Goal: Task Accomplishment & Management: Manage account settings

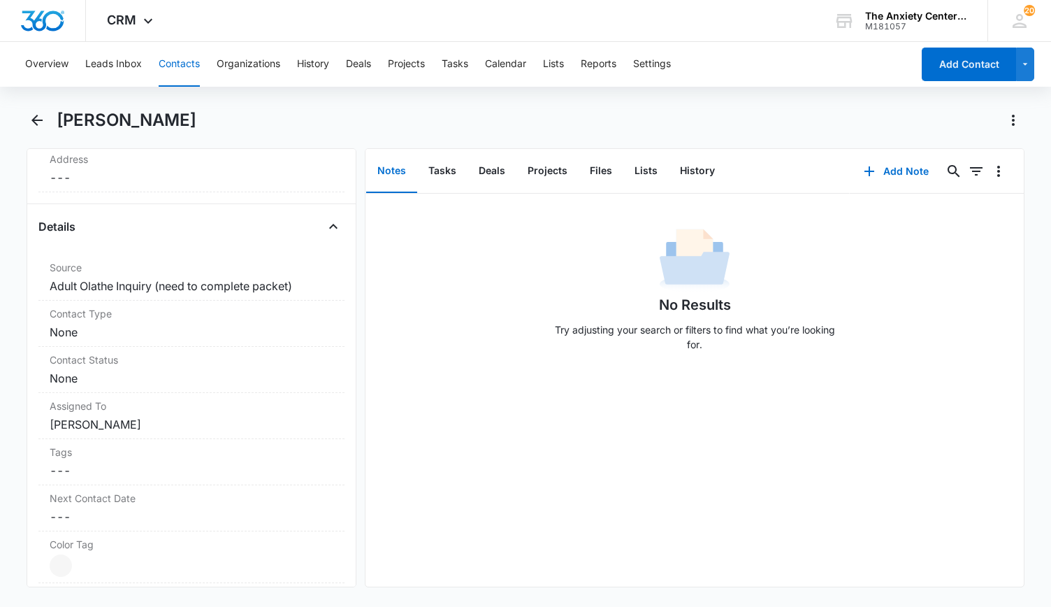
scroll to position [559, 0]
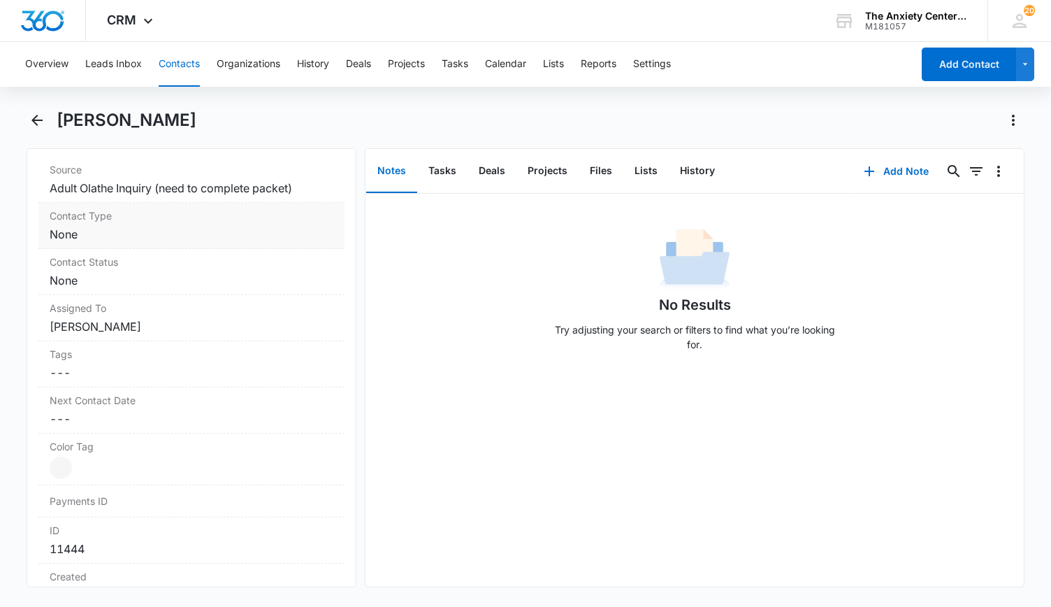
click at [238, 234] on dd "Cancel Save Changes None" at bounding box center [192, 234] width 284 height 17
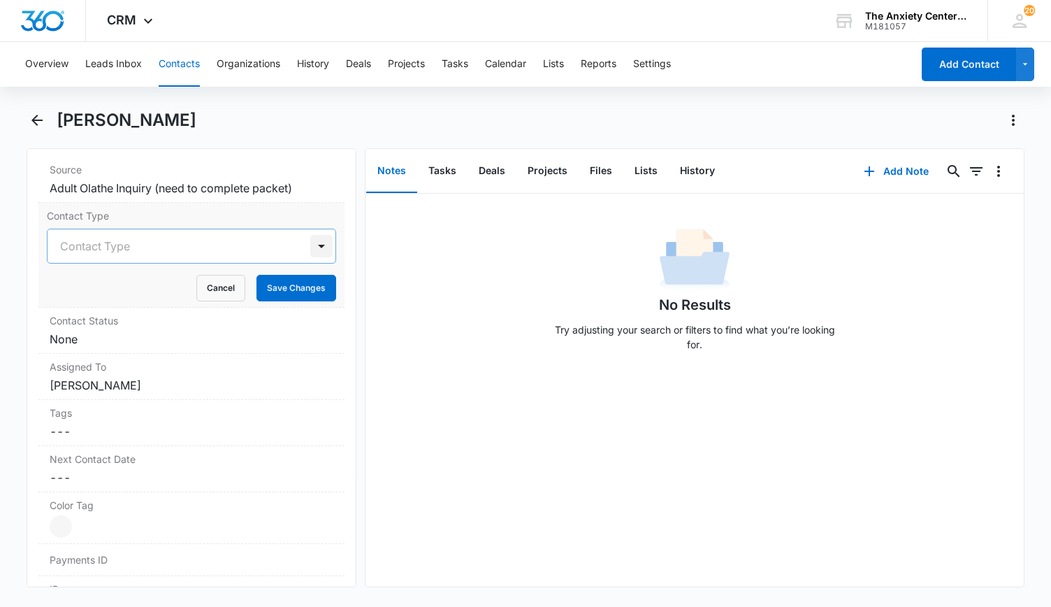
click at [314, 241] on div at bounding box center [321, 246] width 22 height 22
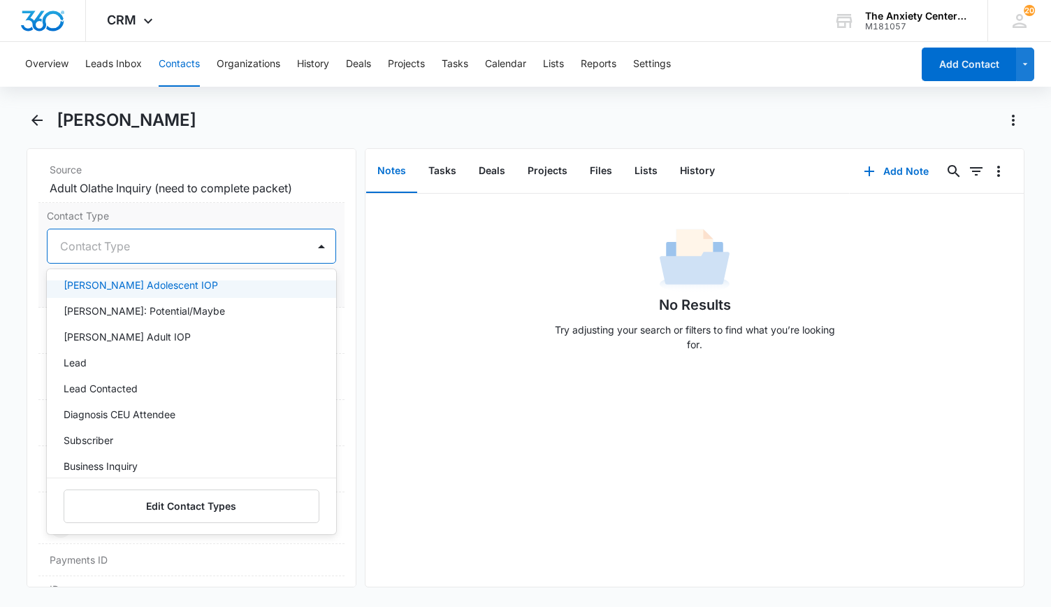
scroll to position [210, 0]
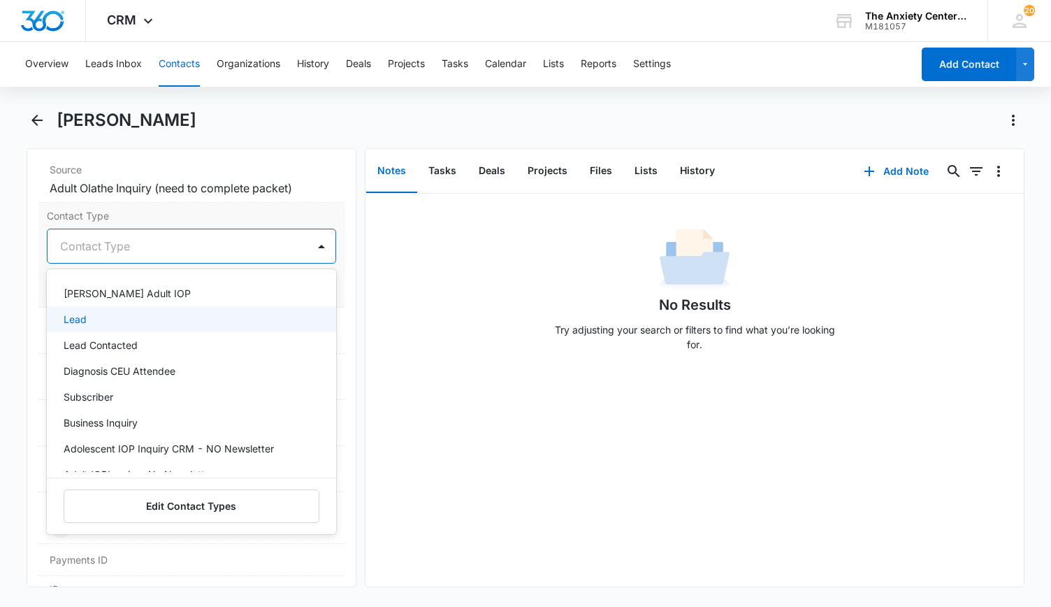
click at [117, 315] on div "Lead" at bounding box center [190, 319] width 253 height 15
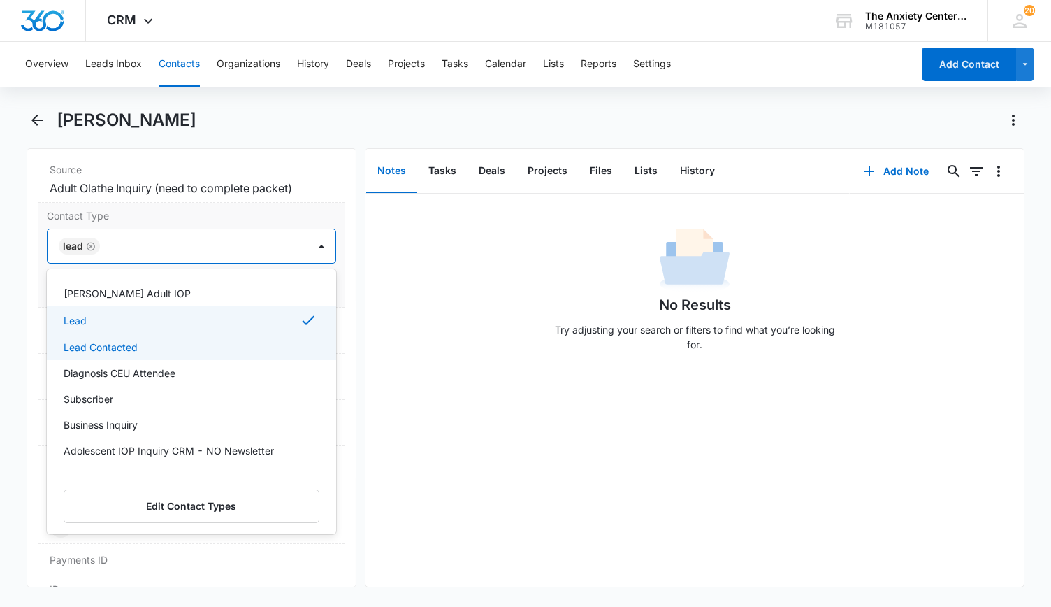
click at [129, 340] on p "Lead Contacted" at bounding box center [101, 347] width 74 height 15
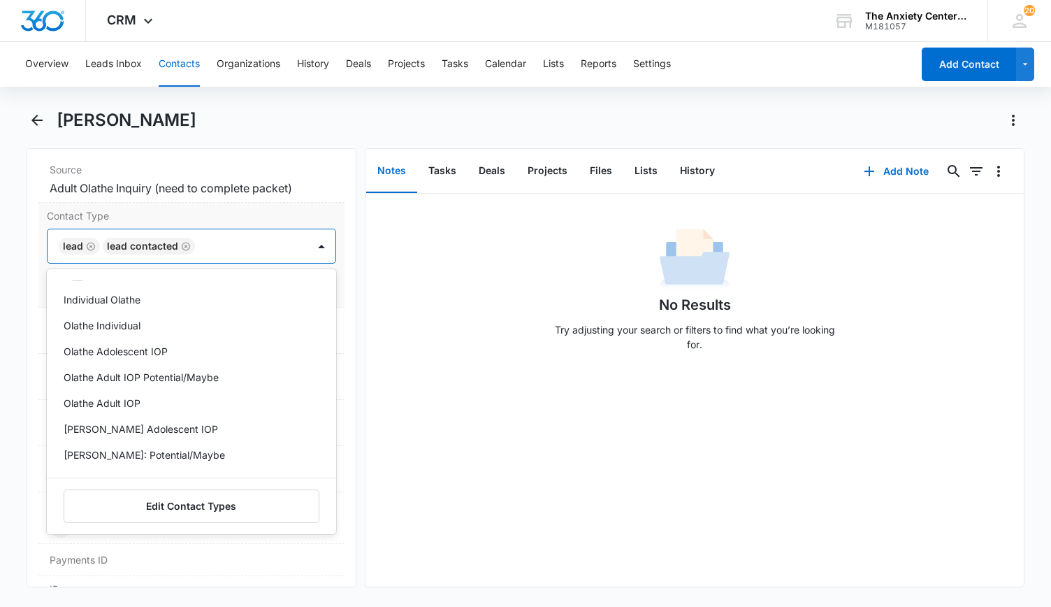
scroll to position [0, 0]
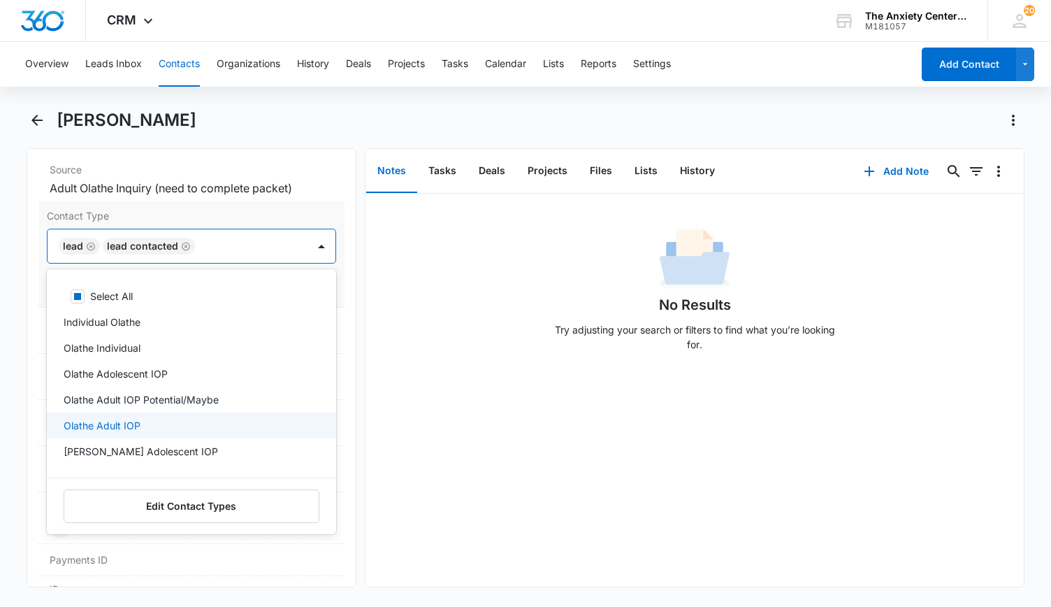
click at [133, 418] on p "Olathe Adult IOP" at bounding box center [102, 425] width 77 height 15
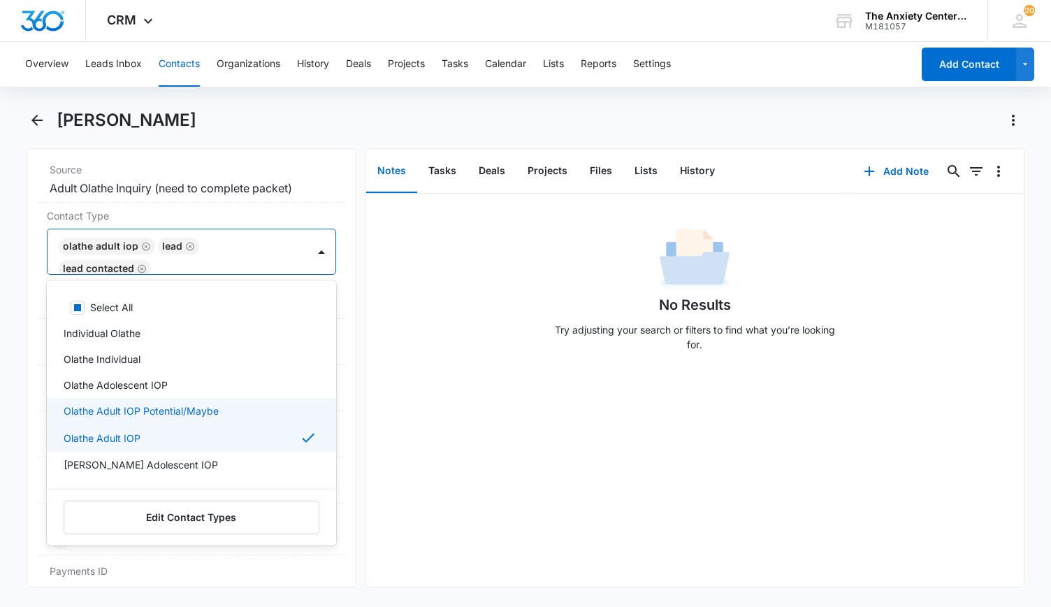
click at [379, 389] on div "No Results Try adjusting your search or filters to find what you’re looking for." at bounding box center [695, 390] width 659 height 393
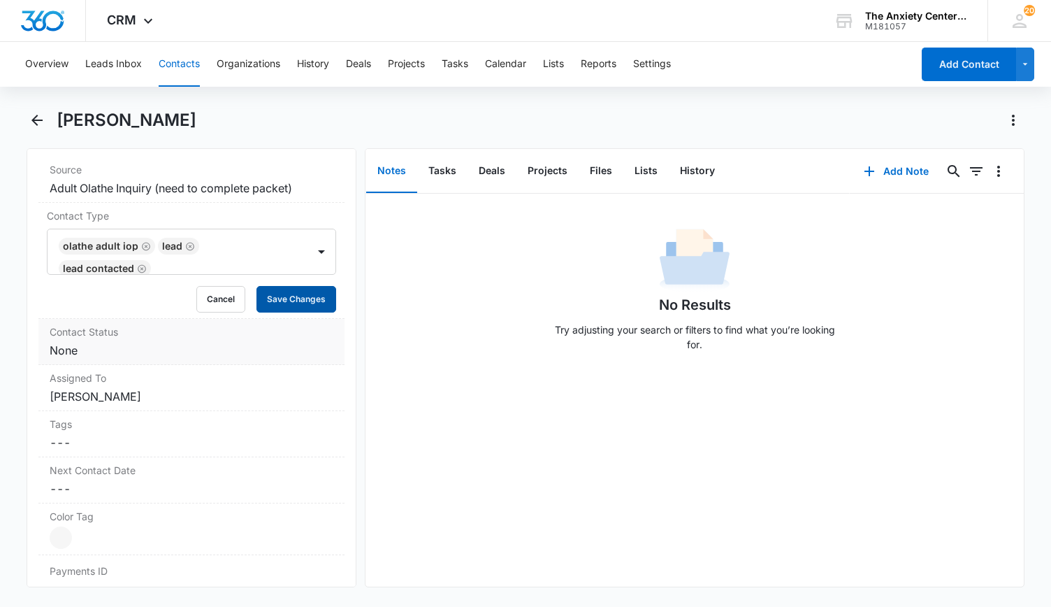
click at [284, 301] on button "Save Changes" at bounding box center [297, 299] width 80 height 27
click at [275, 338] on div "Contact Status Cancel Save Changes None" at bounding box center [191, 342] width 306 height 46
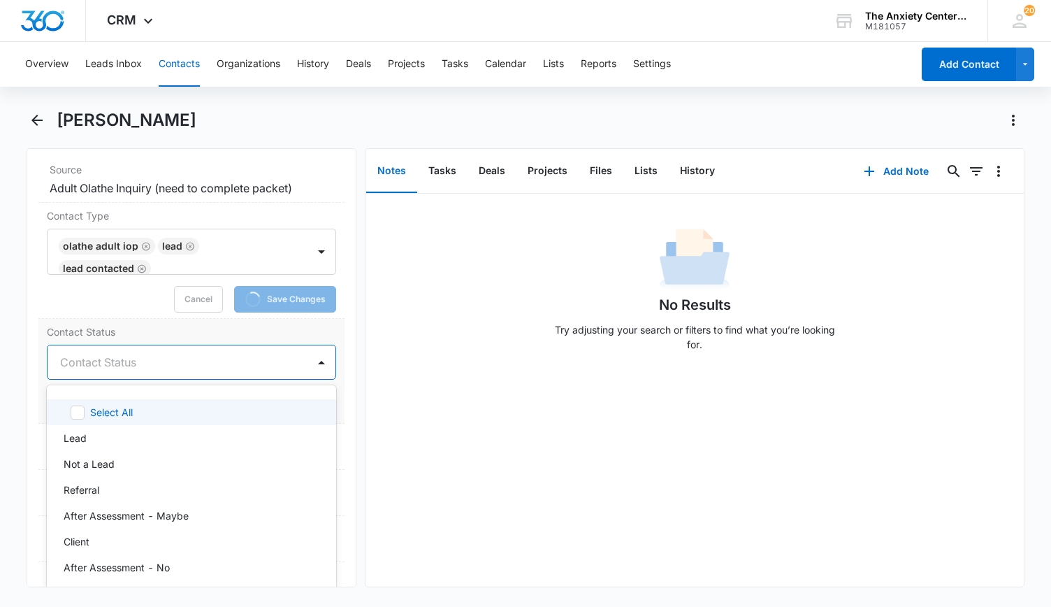
drag, startPoint x: 310, startPoint y: 359, endPoint x: 277, endPoint y: 360, distance: 32.9
click at [311, 358] on div at bounding box center [321, 362] width 22 height 22
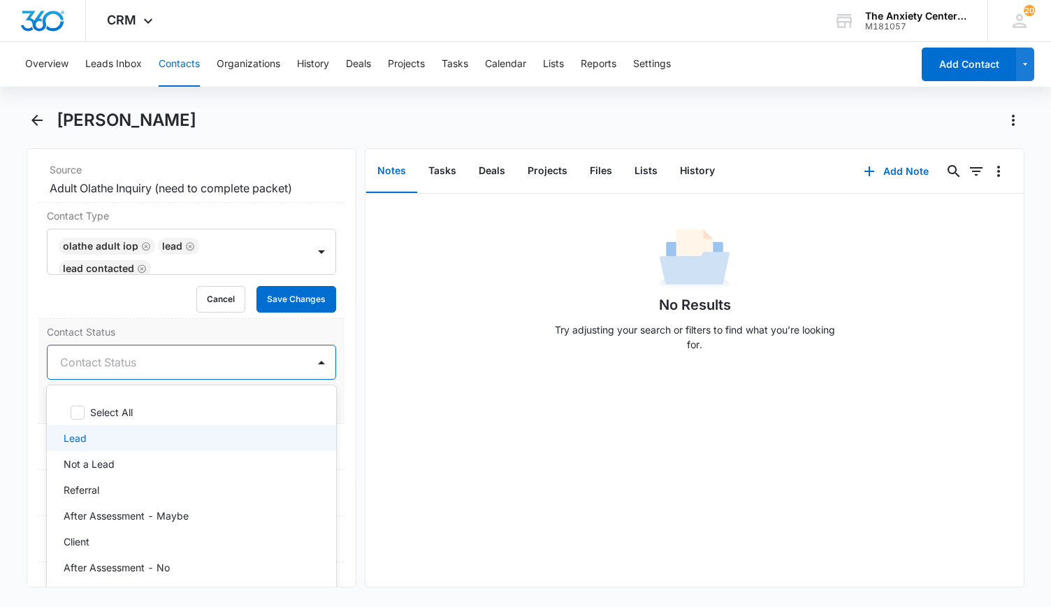
drag, startPoint x: 108, startPoint y: 444, endPoint x: 135, endPoint y: 433, distance: 29.2
click at [119, 434] on div "Lead" at bounding box center [190, 438] width 253 height 15
click at [396, 442] on div "No Results Try adjusting your search or filters to find what you’re looking for." at bounding box center [695, 390] width 659 height 393
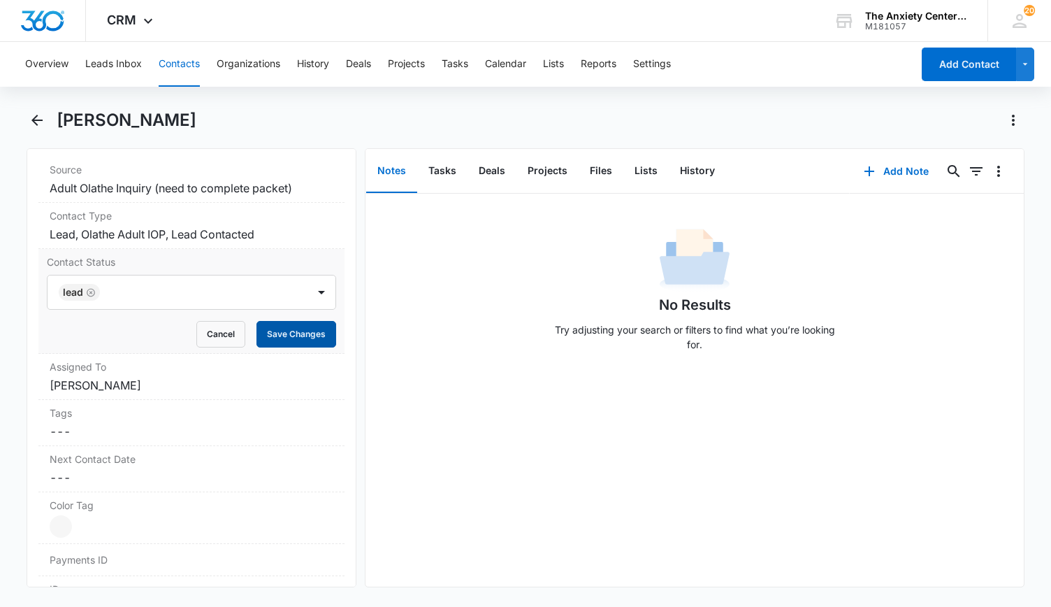
click at [308, 321] on button "Save Changes" at bounding box center [297, 334] width 80 height 27
click at [884, 169] on button "Add Note" at bounding box center [896, 171] width 93 height 34
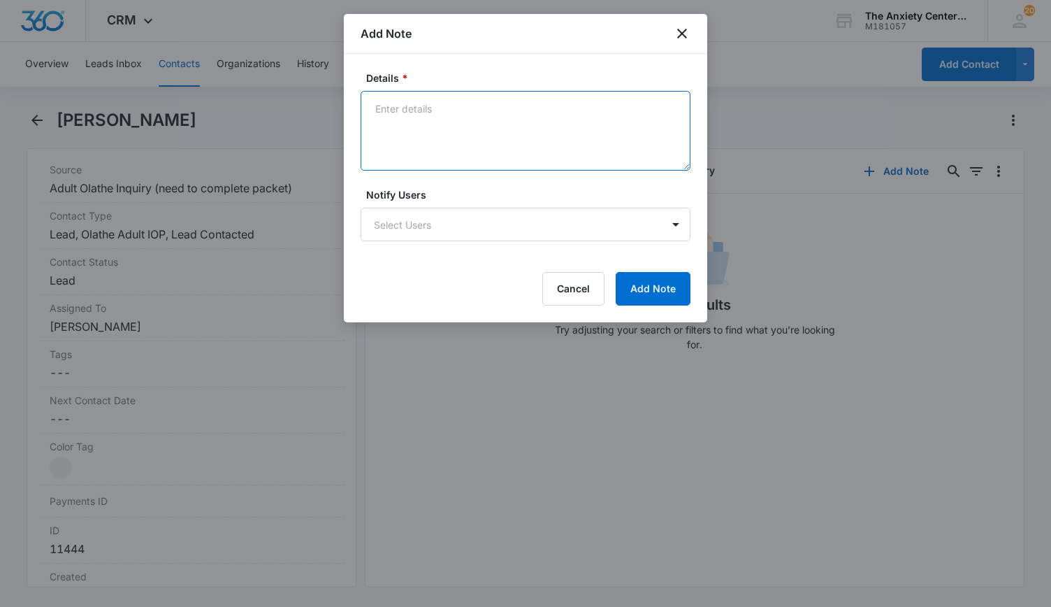
click at [425, 120] on textarea "Details *" at bounding box center [526, 131] width 330 height 80
type textarea "spoke and sent intake packet"
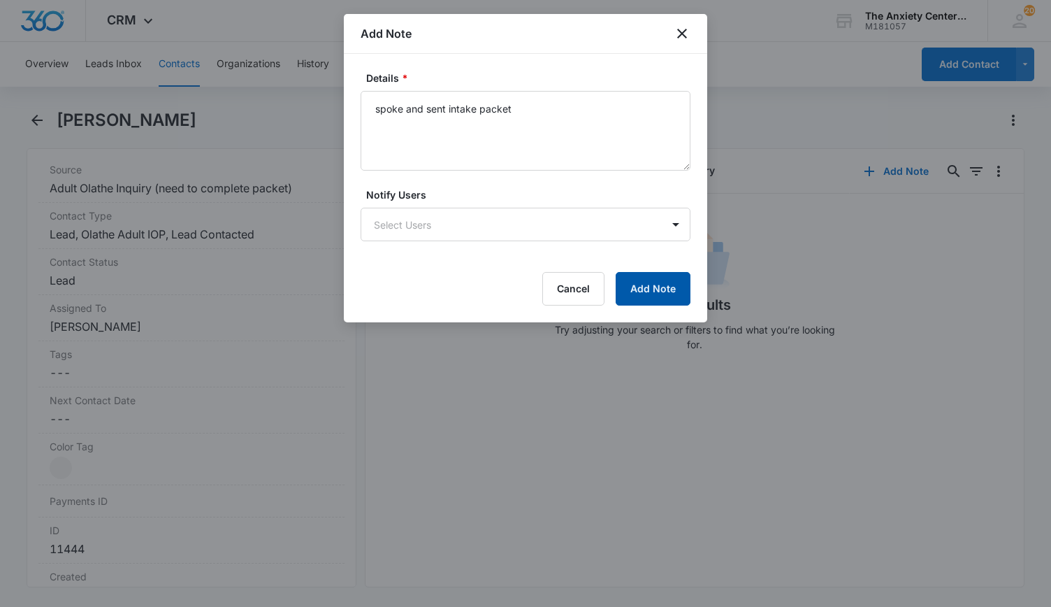
click at [674, 289] on button "Add Note" at bounding box center [653, 289] width 75 height 34
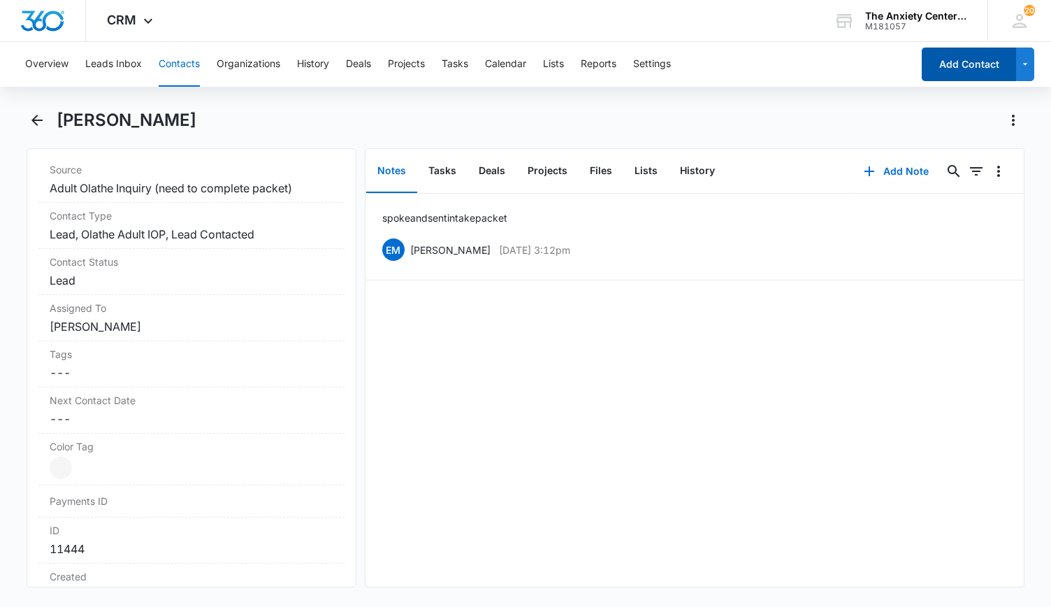
click at [963, 73] on button "Add Contact" at bounding box center [969, 65] width 94 height 34
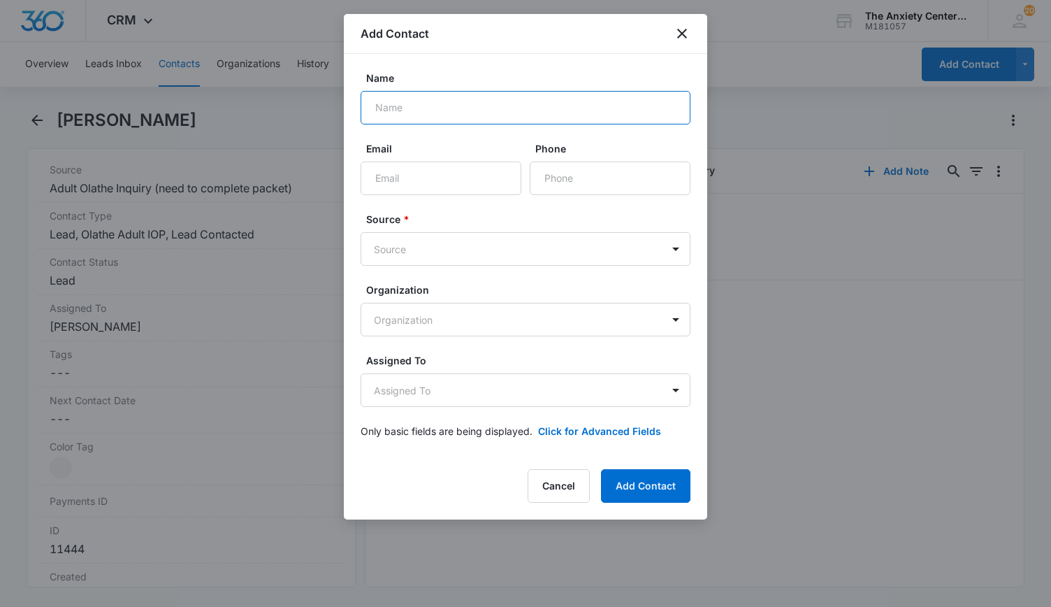
drag, startPoint x: 400, startPoint y: 118, endPoint x: 419, endPoint y: 143, distance: 31.9
click at [398, 118] on input "Name" at bounding box center [526, 108] width 330 height 34
type input "[PERSON_NAME]"
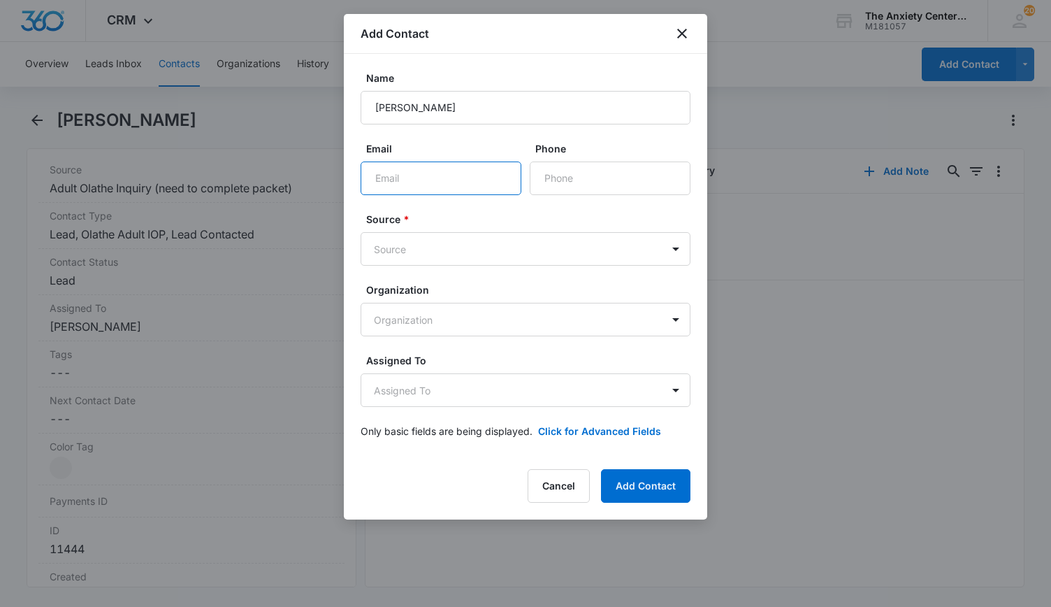
click at [401, 185] on input "Email" at bounding box center [441, 178] width 161 height 34
paste input "[EMAIL_ADDRESS][DOMAIN_NAME]"
type input "[EMAIL_ADDRESS][DOMAIN_NAME]"
click at [589, 183] on input "Phone" at bounding box center [610, 178] width 161 height 34
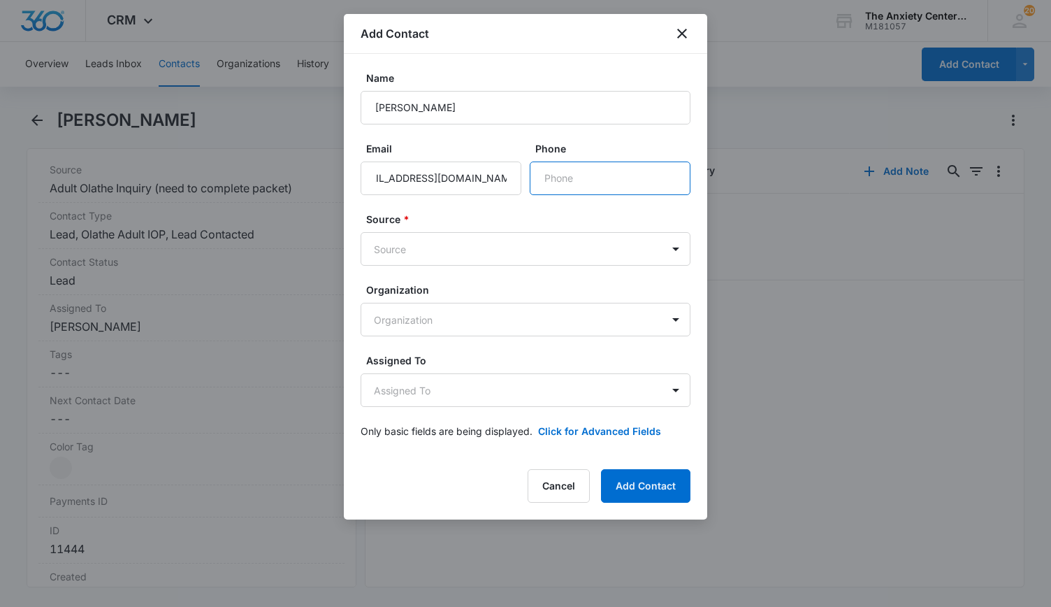
scroll to position [0, 0]
paste input "[PHONE_NUMBER]"
type input "[PHONE_NUMBER]"
click at [674, 254] on body "CRM Apps Reputation Websites Forms CRM Email Social Payments POS Content Ads In…" at bounding box center [525, 303] width 1051 height 607
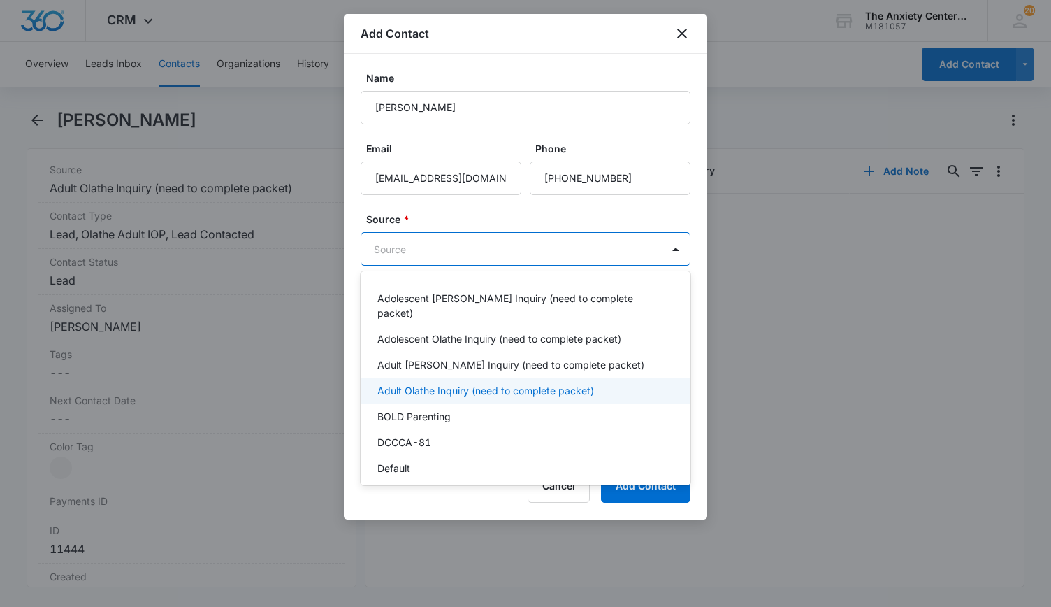
click at [484, 383] on p "Adult Olathe Inquiry (need to complete packet)" at bounding box center [485, 390] width 217 height 15
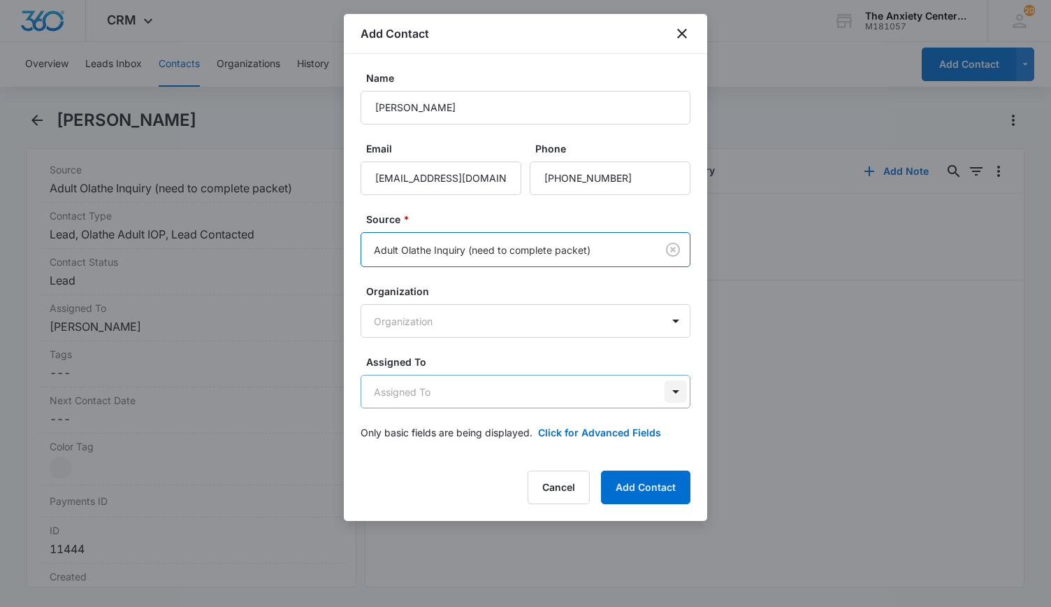
click at [681, 394] on body "CRM Apps Reputation Websites Forms CRM Email Social Payments POS Content Ads In…" at bounding box center [525, 303] width 1051 height 607
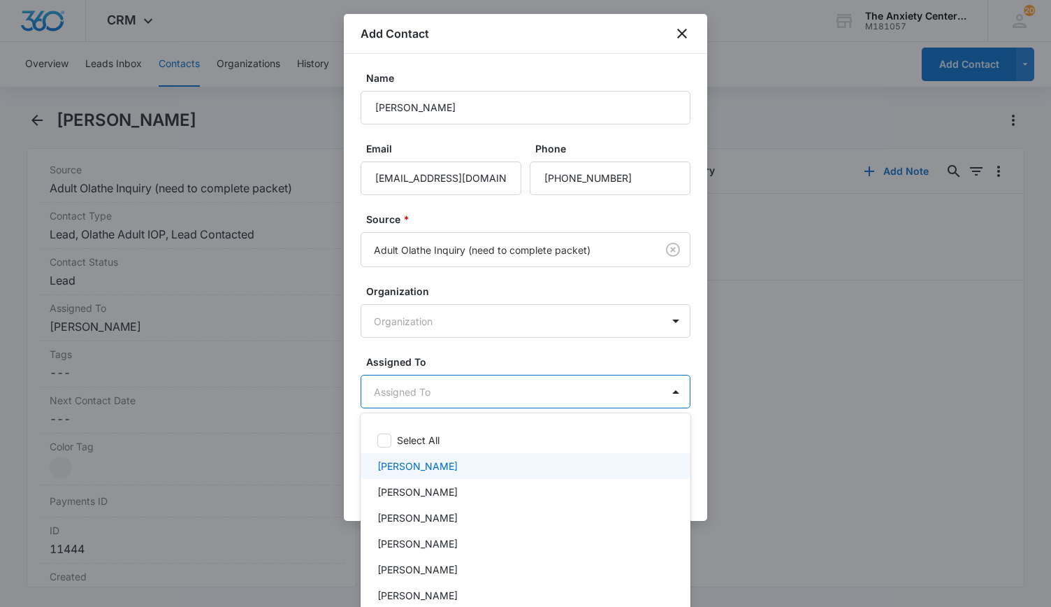
click at [421, 466] on p "[PERSON_NAME]" at bounding box center [417, 466] width 80 height 15
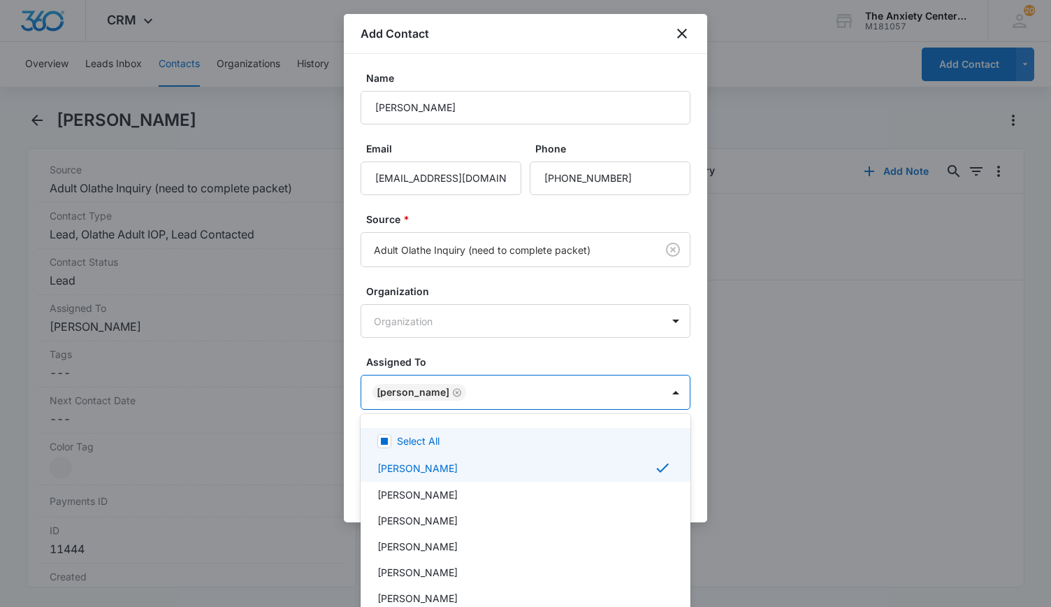
click at [821, 418] on div at bounding box center [525, 303] width 1051 height 607
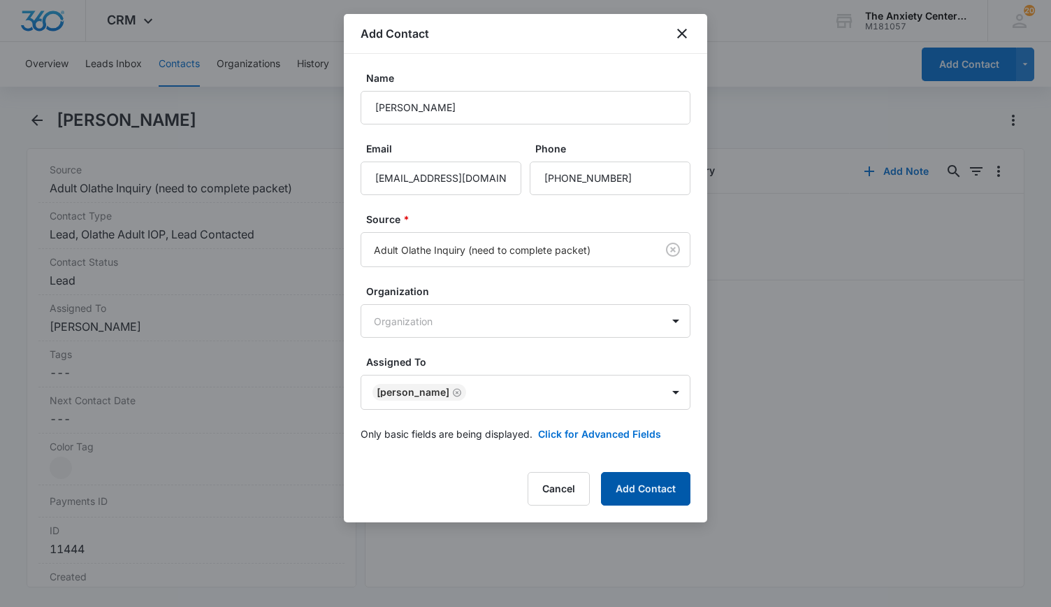
click at [626, 484] on button "Add Contact" at bounding box center [645, 489] width 89 height 34
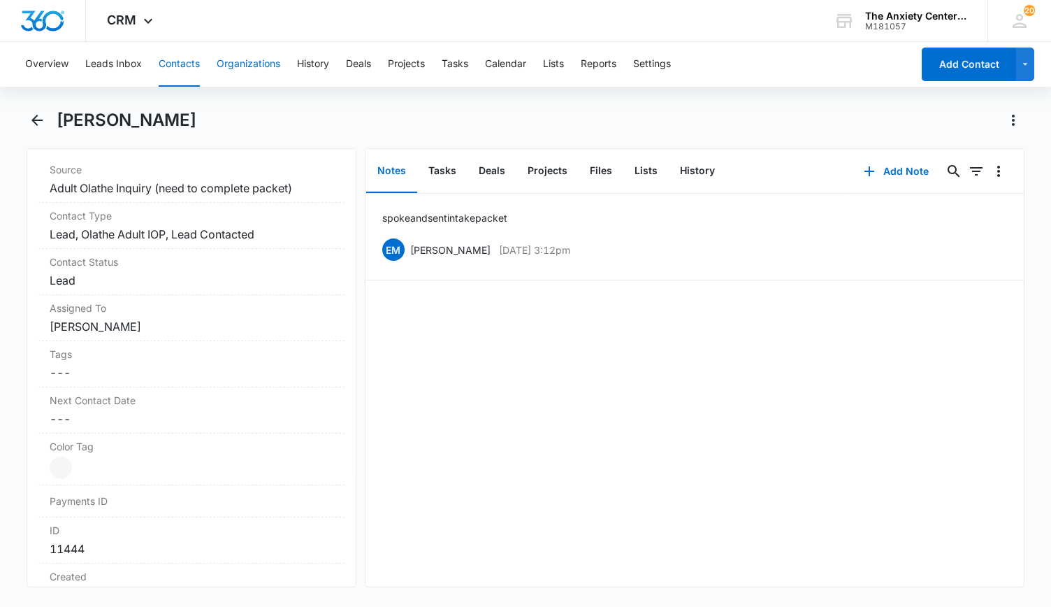
click at [246, 65] on button "Organizations" at bounding box center [249, 64] width 64 height 45
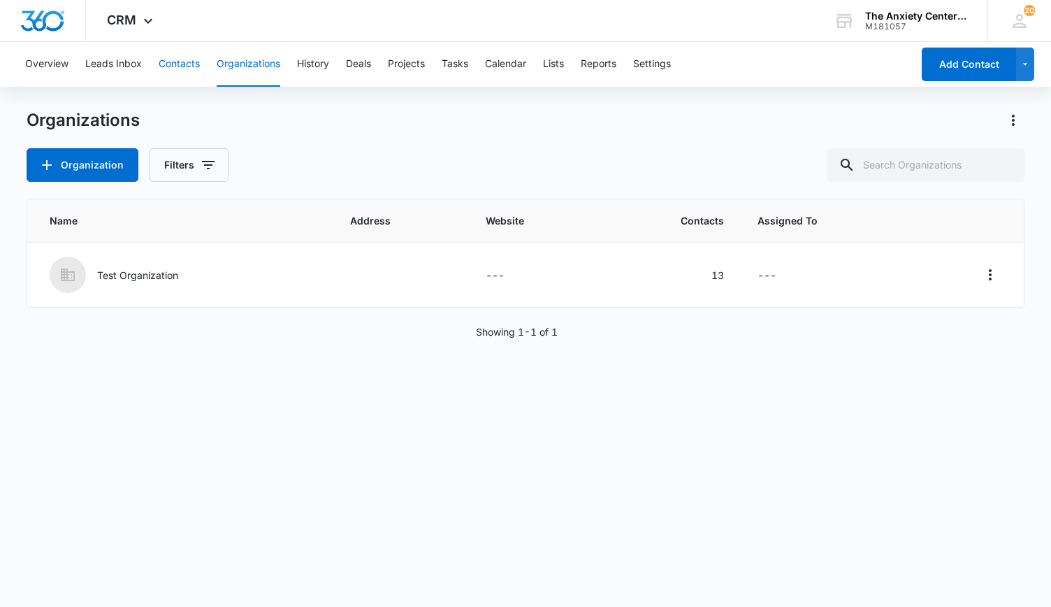
click at [180, 64] on button "Contacts" at bounding box center [179, 64] width 41 height 45
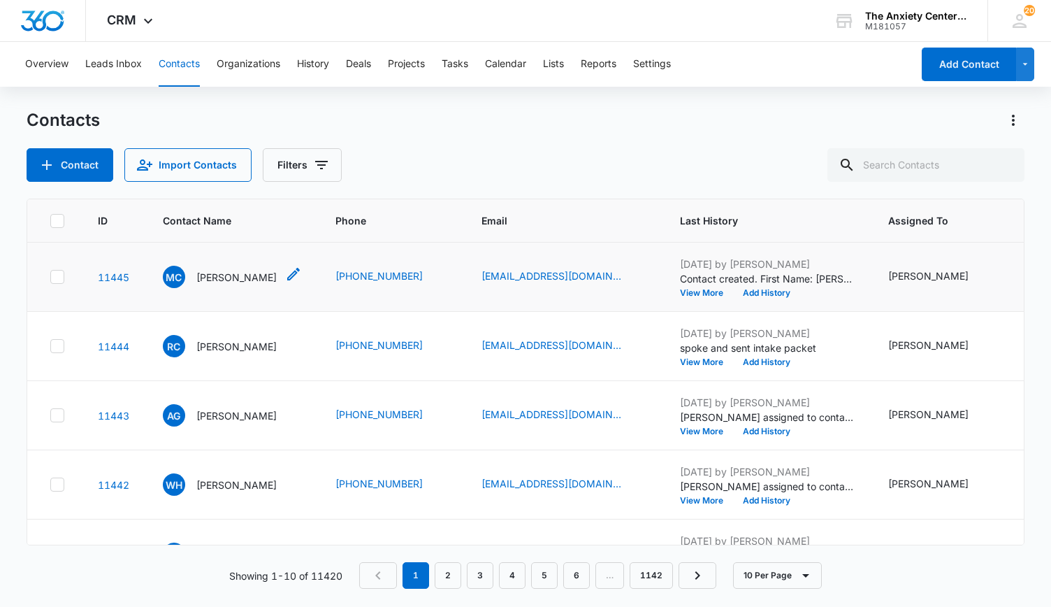
click at [213, 270] on p "[PERSON_NAME]" at bounding box center [236, 277] width 80 height 15
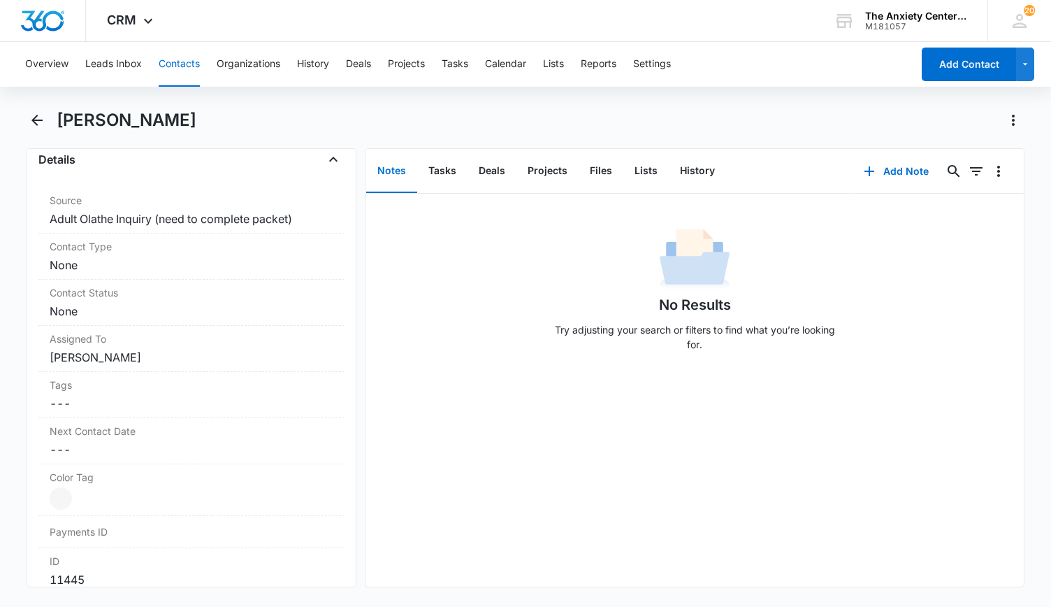
scroll to position [559, 0]
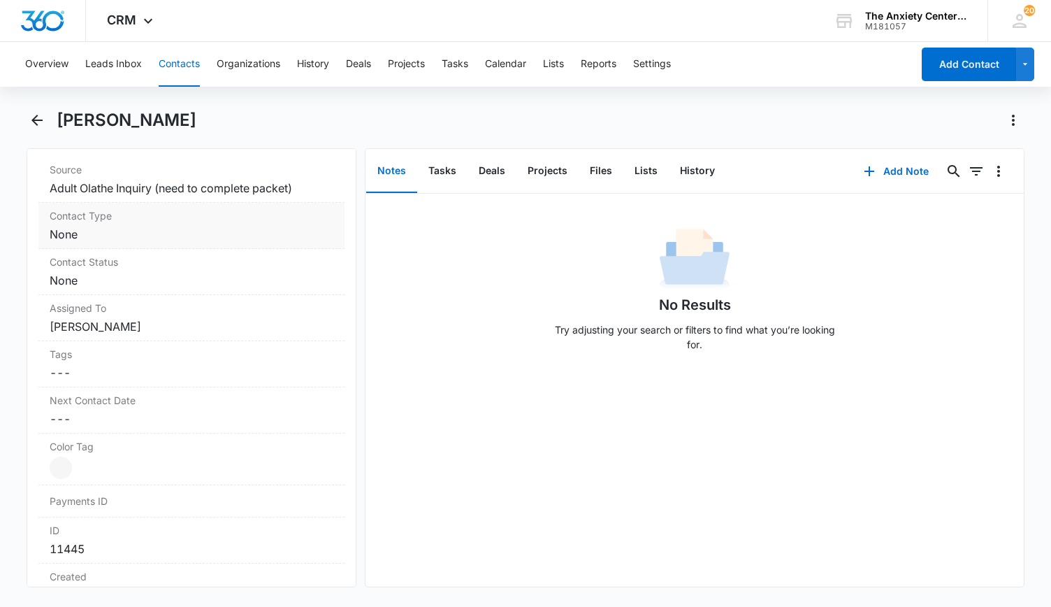
click at [213, 228] on dd "Cancel Save Changes None" at bounding box center [192, 234] width 284 height 17
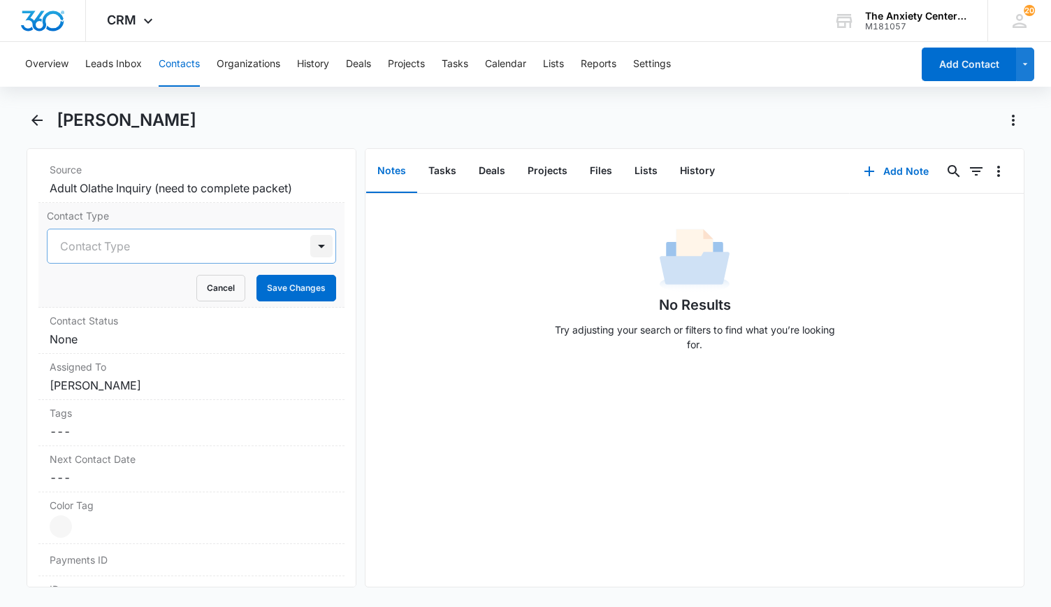
click at [310, 248] on div at bounding box center [321, 246] width 22 height 22
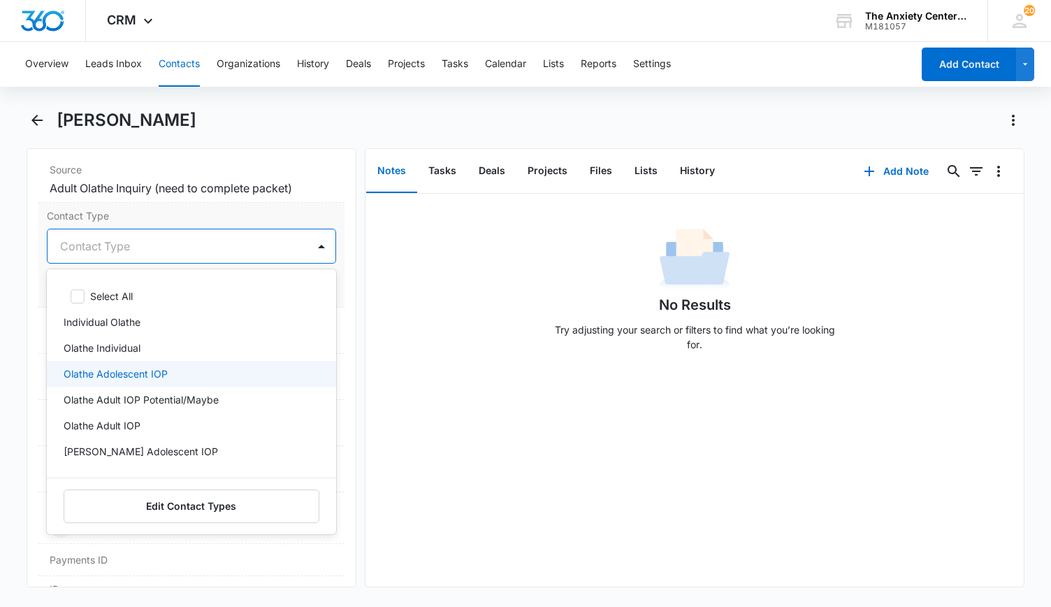
click at [196, 366] on div "Olathe Adolescent IOP" at bounding box center [190, 373] width 253 height 15
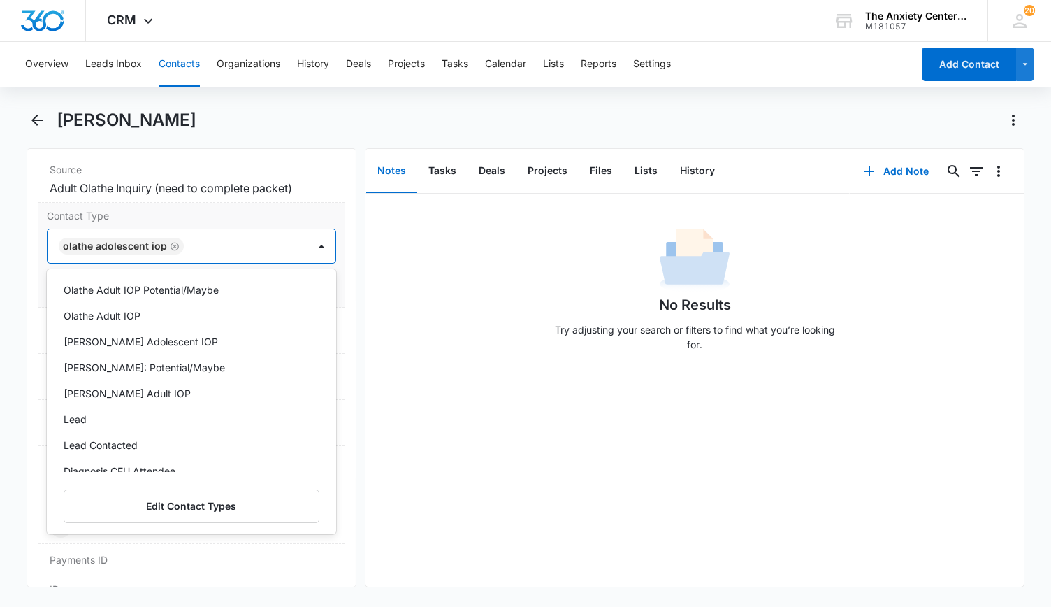
scroll to position [140, 0]
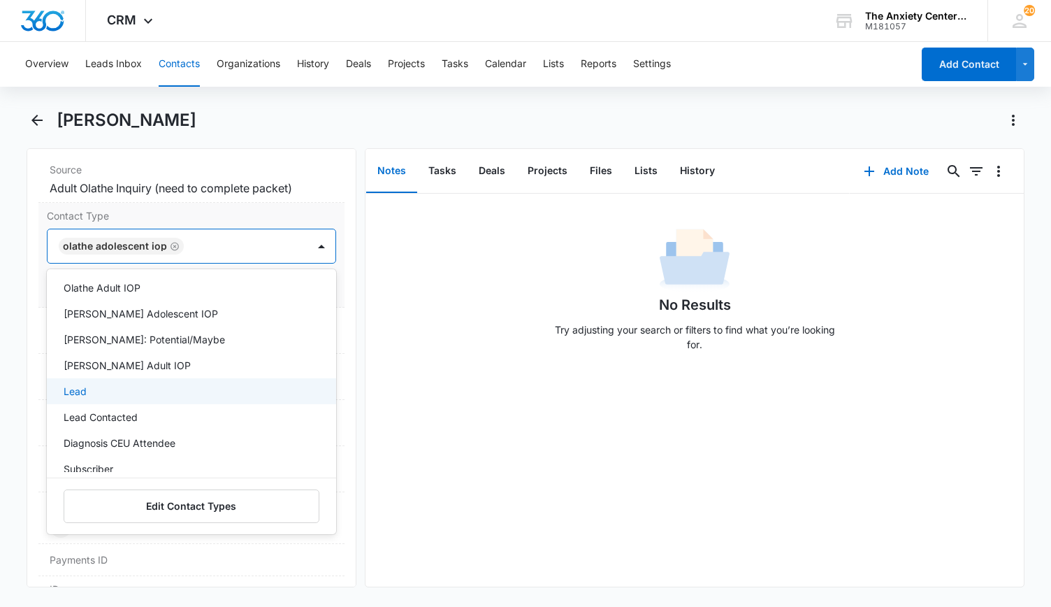
click at [137, 389] on div "Lead" at bounding box center [190, 391] width 253 height 15
drag, startPoint x: 136, startPoint y: 411, endPoint x: 154, endPoint y: 407, distance: 17.8
click at [136, 412] on div "Lead Contacted" at bounding box center [190, 419] width 253 height 15
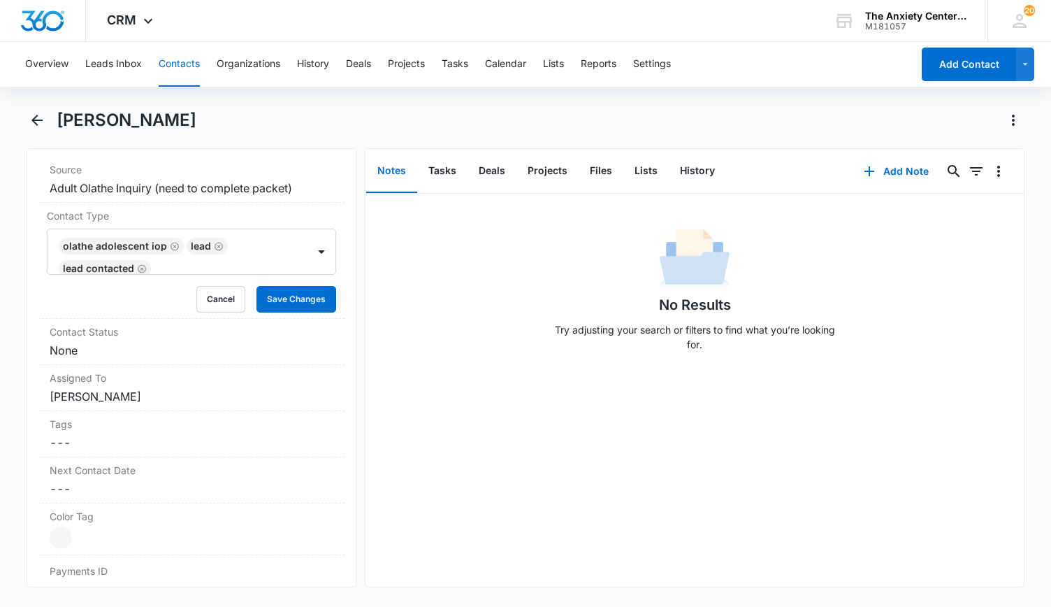
drag, startPoint x: 454, startPoint y: 404, endPoint x: 440, endPoint y: 388, distance: 21.8
click at [456, 402] on div "No Results Try adjusting your search or filters to find what you’re looking for." at bounding box center [695, 390] width 659 height 393
click at [311, 300] on button "Save Changes" at bounding box center [297, 299] width 80 height 27
click at [275, 342] on dd "Cancel Save Changes None" at bounding box center [192, 350] width 284 height 17
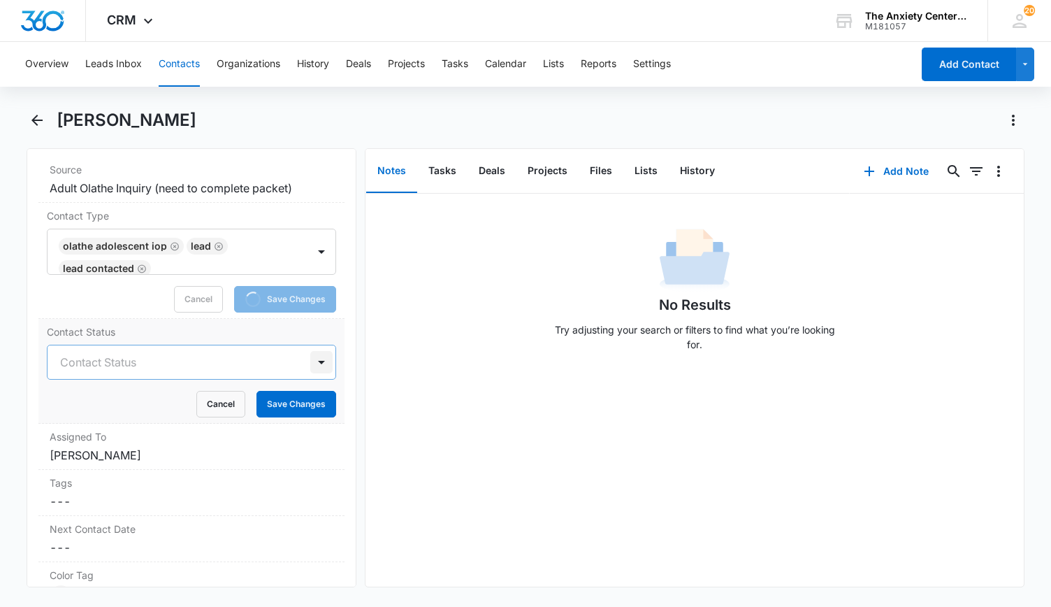
click at [310, 361] on div at bounding box center [321, 362] width 22 height 22
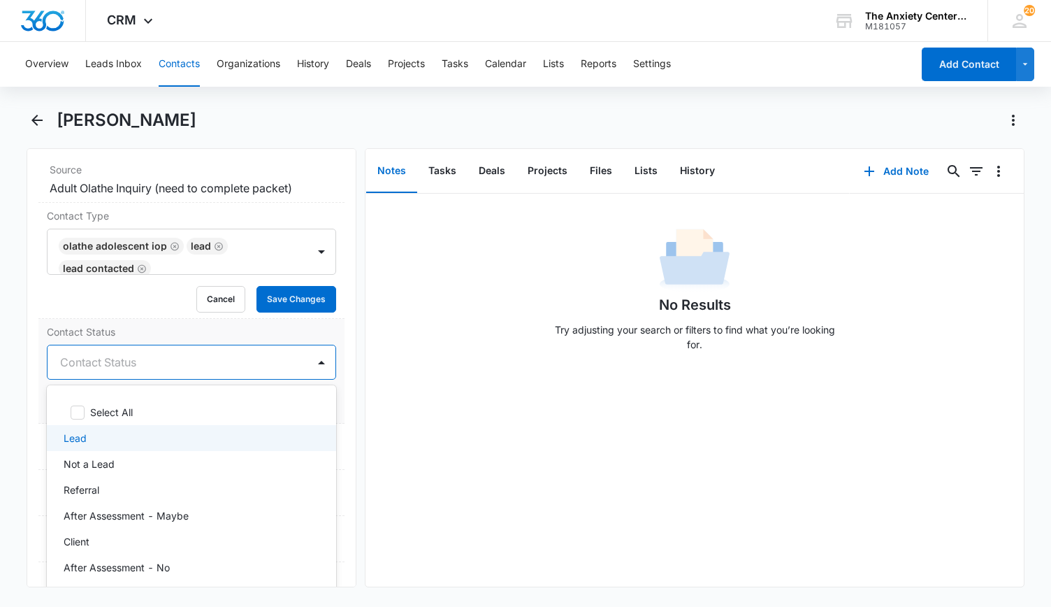
click at [187, 437] on div "Lead" at bounding box center [190, 438] width 253 height 15
click at [486, 445] on div "No Results Try adjusting your search or filters to find what you’re looking for." at bounding box center [695, 390] width 659 height 393
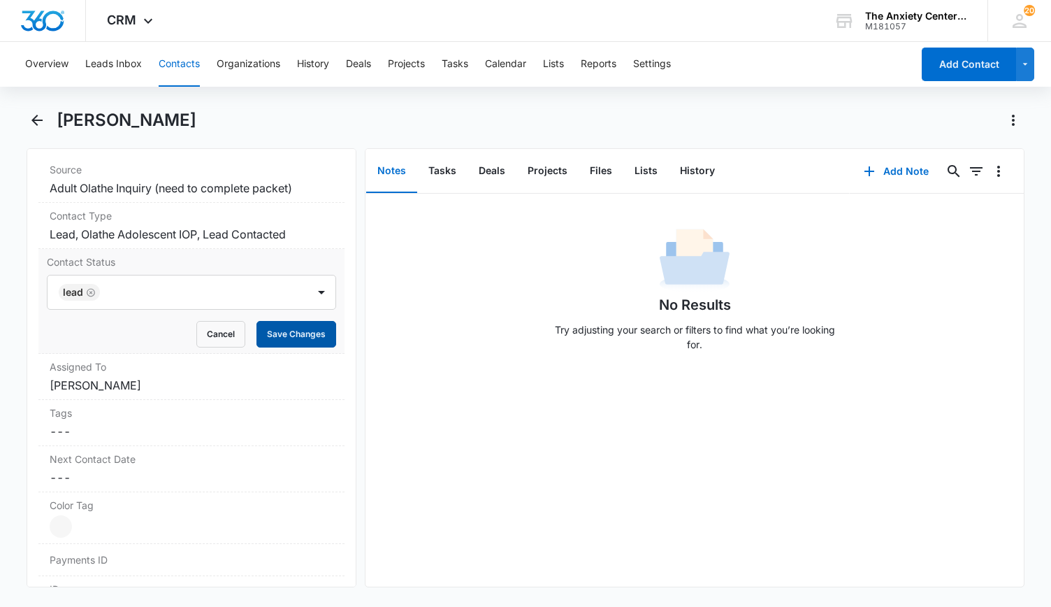
click at [322, 326] on button "Save Changes" at bounding box center [297, 334] width 80 height 27
click at [875, 173] on button "Add Note" at bounding box center [896, 171] width 93 height 34
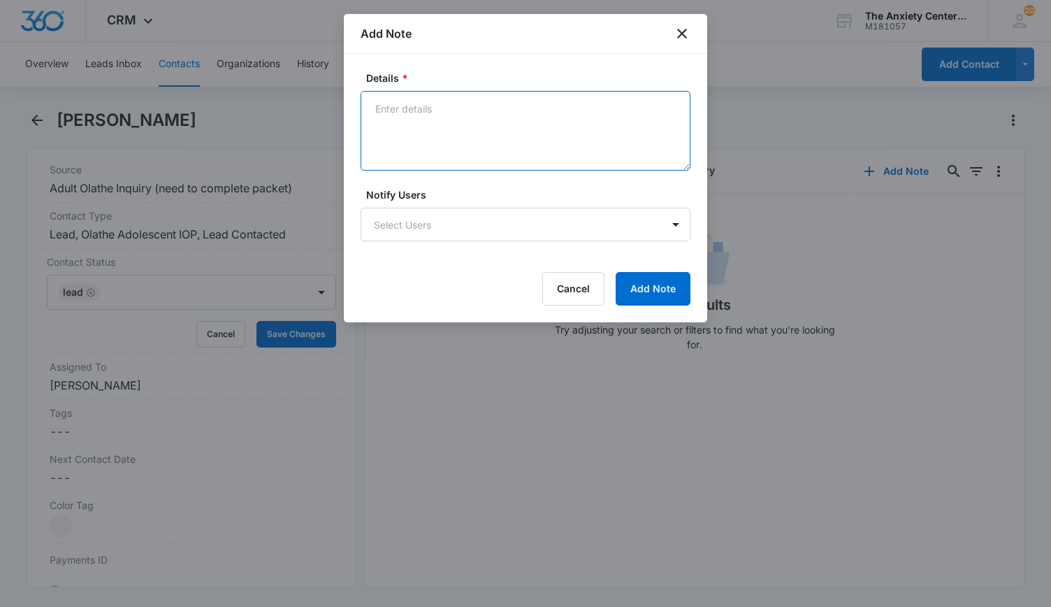
click at [430, 114] on textarea "Details *" at bounding box center [526, 131] width 330 height 80
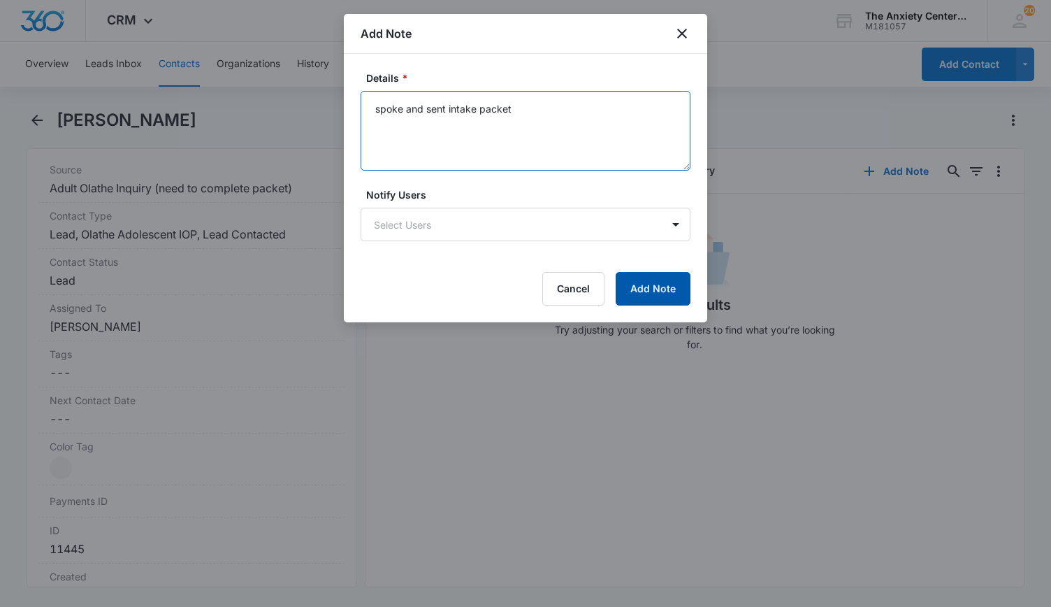
type textarea "spoke and sent intake packet"
click at [646, 274] on button "Add Note" at bounding box center [653, 289] width 75 height 34
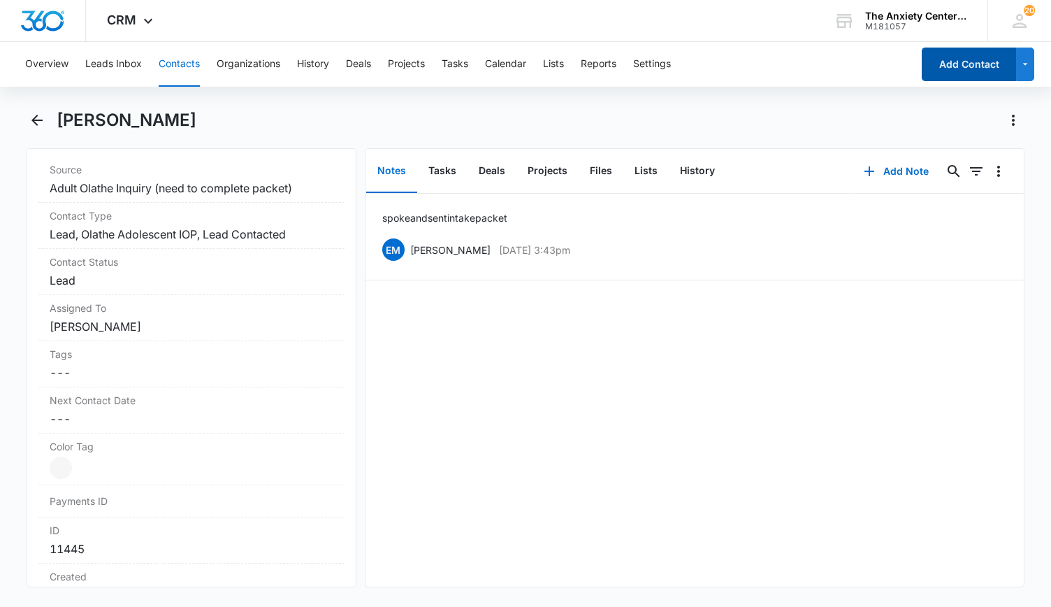
click at [955, 69] on button "Add Contact" at bounding box center [969, 65] width 94 height 34
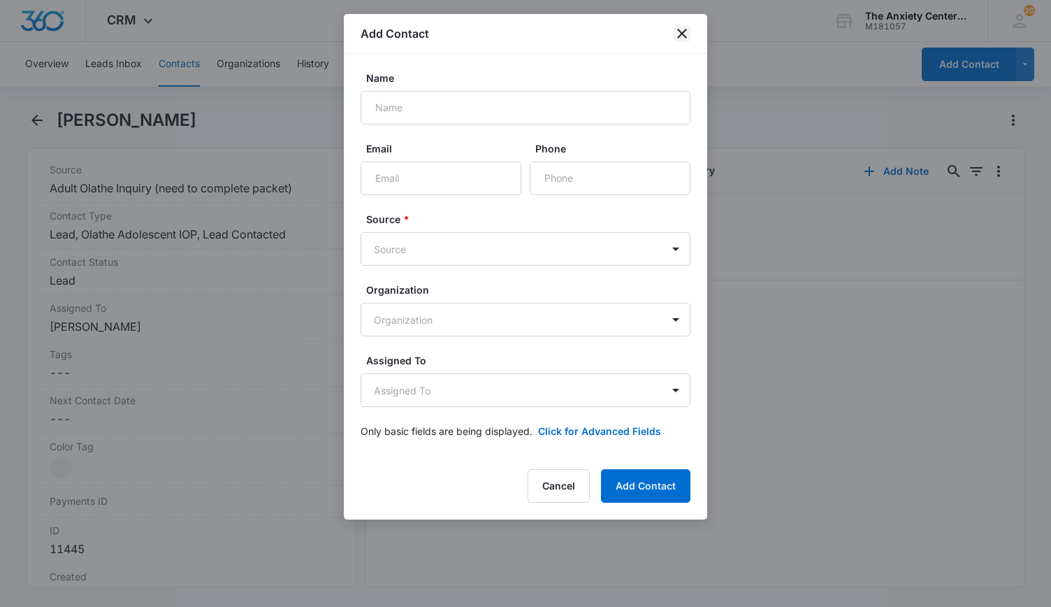
click at [685, 39] on icon "close" at bounding box center [682, 33] width 17 height 17
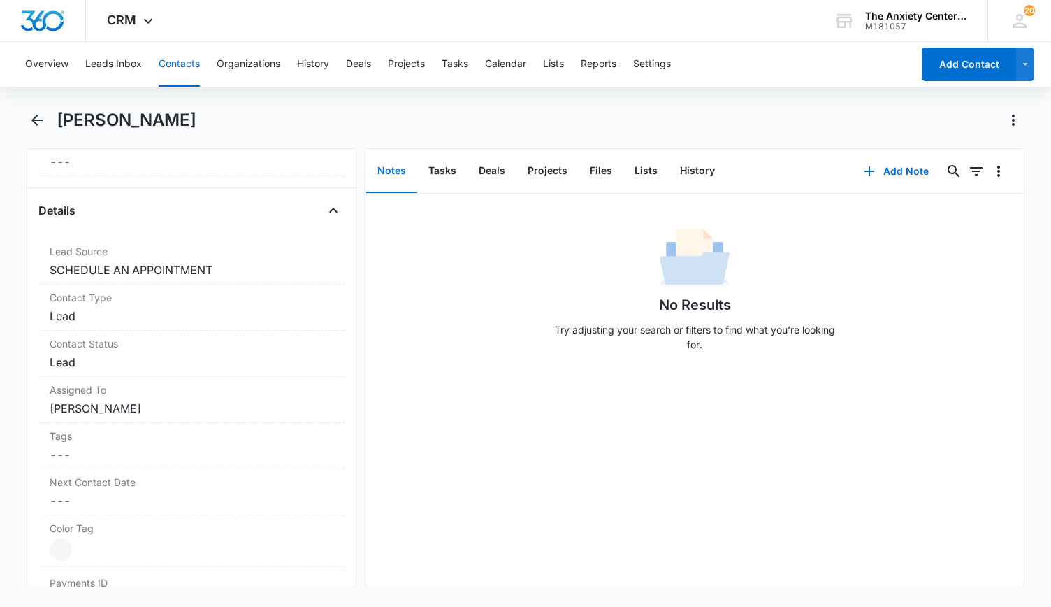
scroll to position [489, 0]
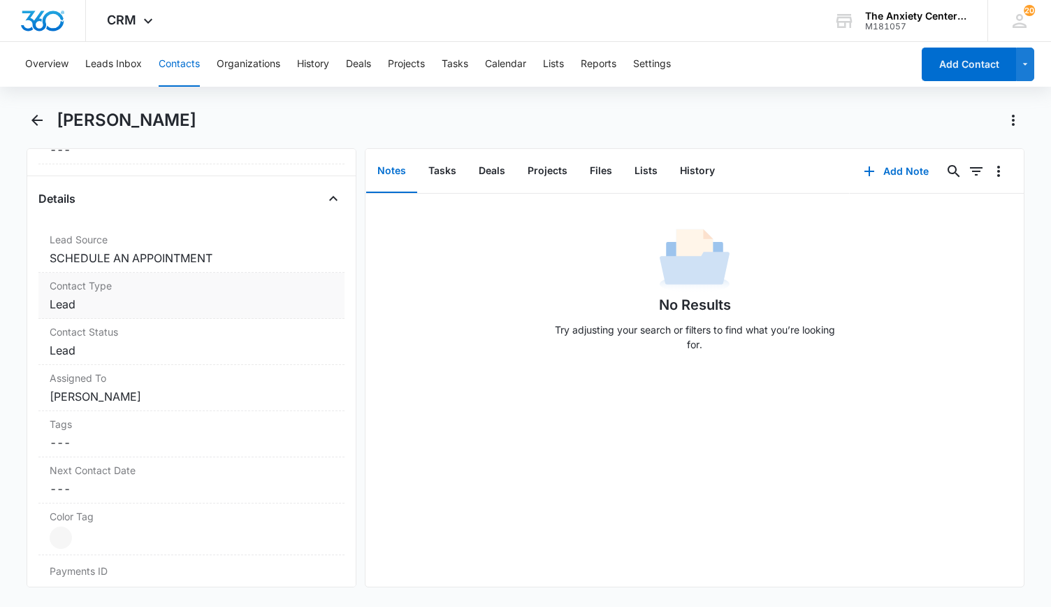
click at [206, 286] on label "Contact Type" at bounding box center [192, 285] width 284 height 15
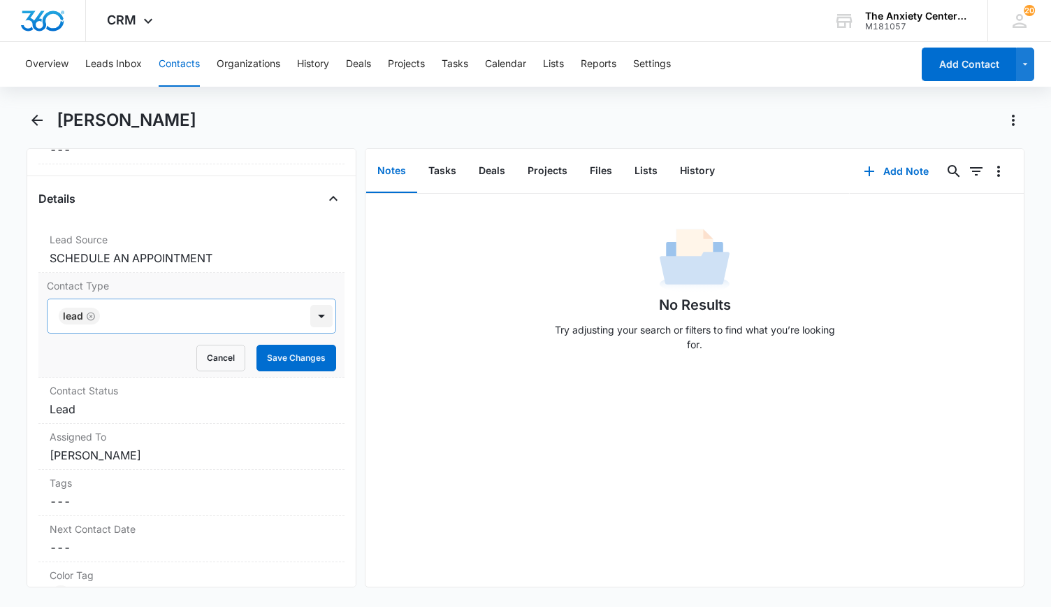
click at [310, 313] on div at bounding box center [321, 316] width 22 height 22
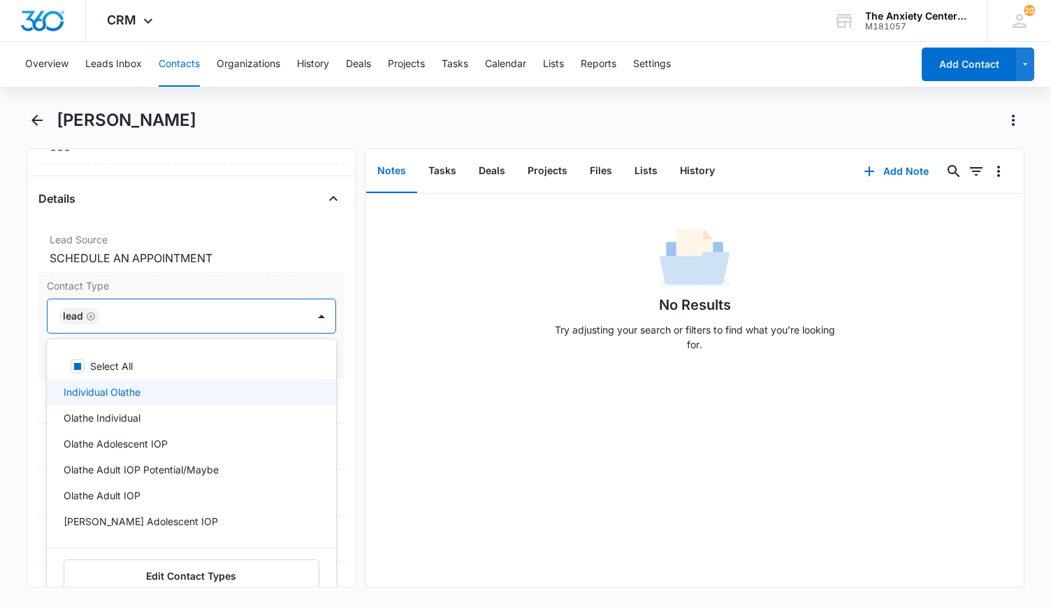
click at [198, 391] on div "Individual Olathe" at bounding box center [190, 391] width 253 height 15
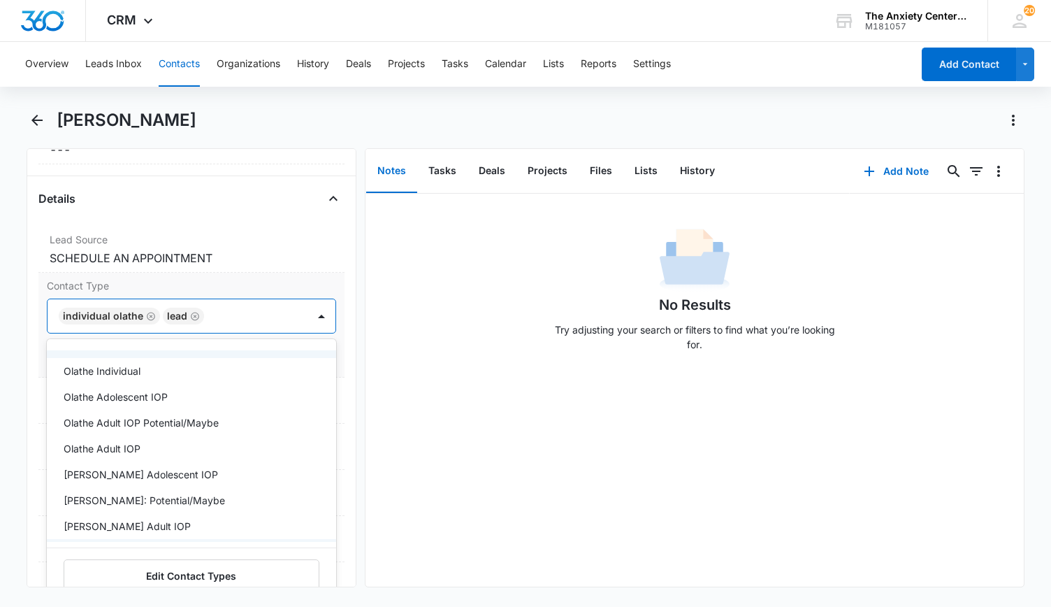
scroll to position [140, 0]
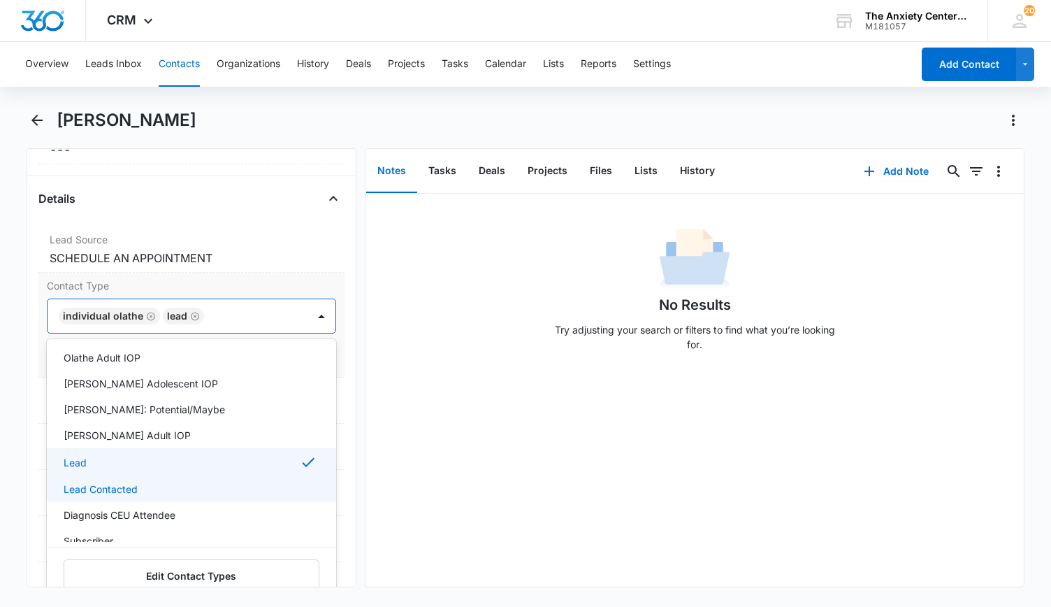
click at [158, 482] on div "Lead Contacted" at bounding box center [190, 489] width 253 height 15
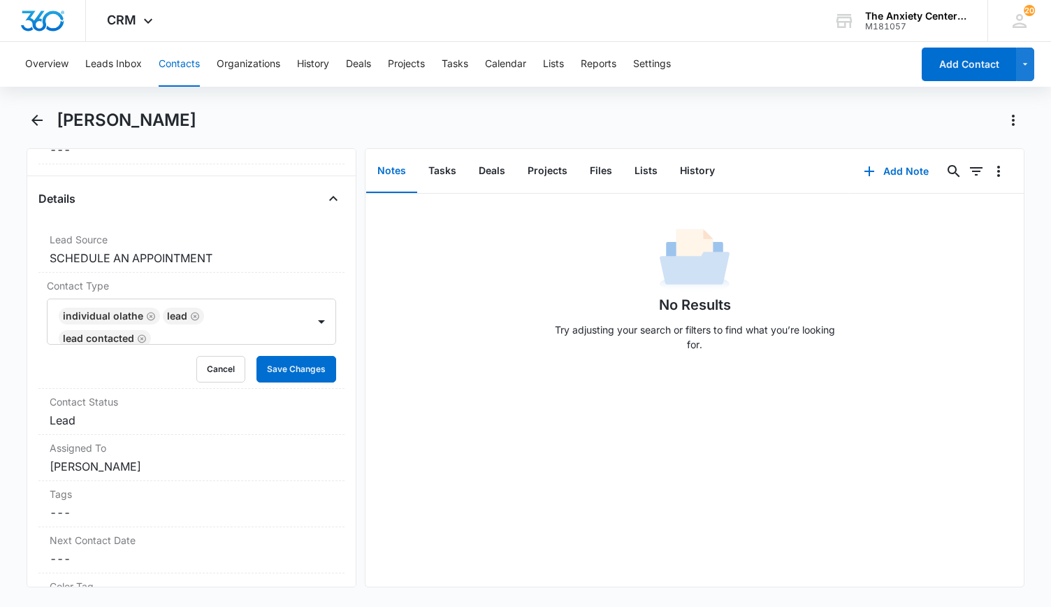
click at [412, 440] on div "No Results Try adjusting your search or filters to find what you’re looking for." at bounding box center [695, 390] width 659 height 393
click at [296, 360] on button "Save Changes" at bounding box center [297, 369] width 80 height 27
click at [249, 414] on dd "Cancel Save Changes Lead" at bounding box center [192, 420] width 284 height 17
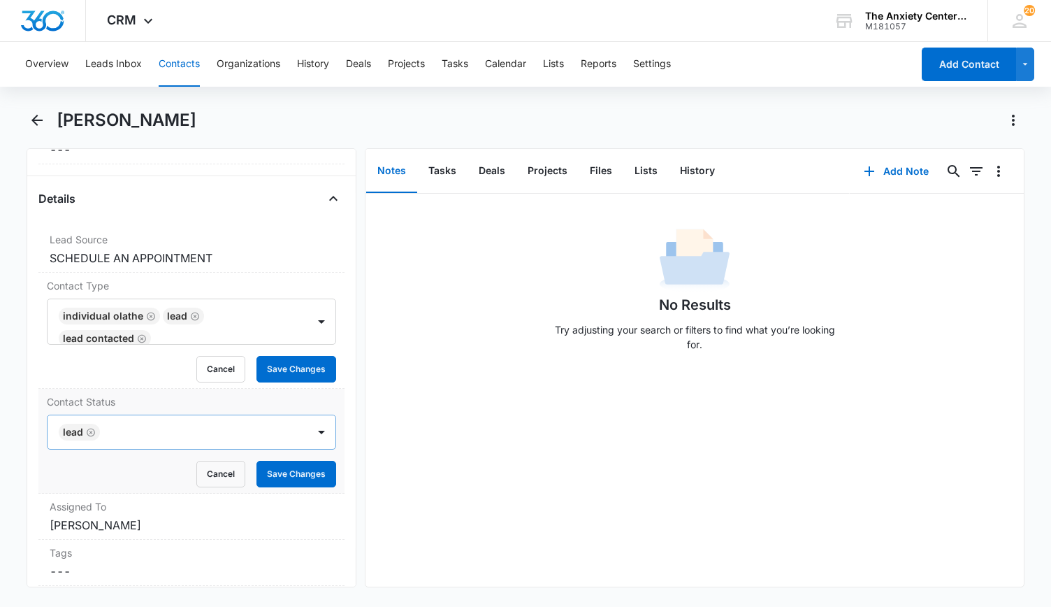
drag, startPoint x: 90, startPoint y: 427, endPoint x: 96, endPoint y: 424, distance: 7.2
click at [92, 427] on icon "Remove Lead" at bounding box center [91, 432] width 10 height 10
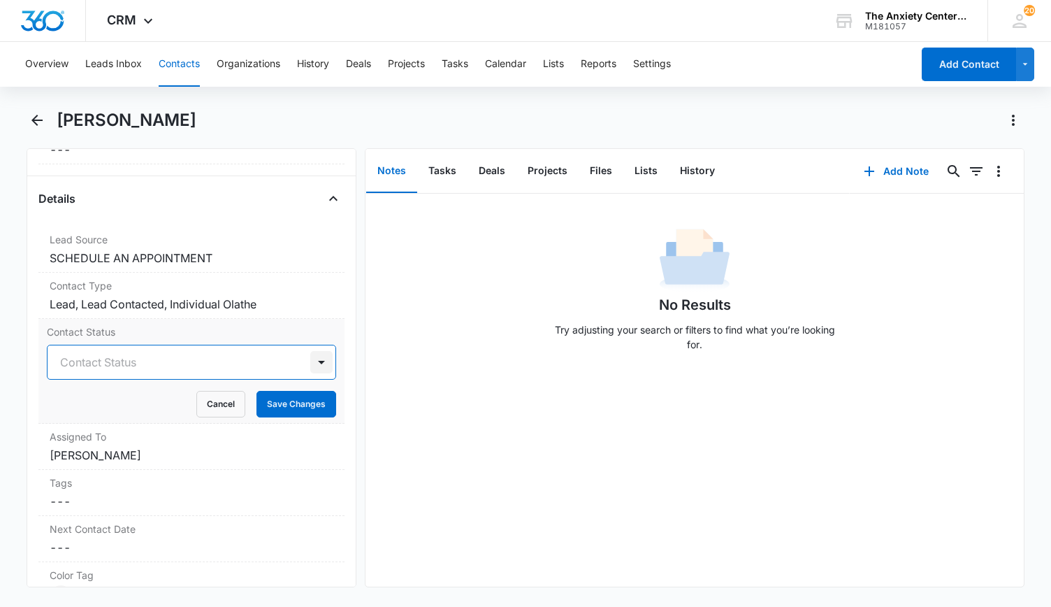
click at [311, 360] on div at bounding box center [321, 362] width 22 height 22
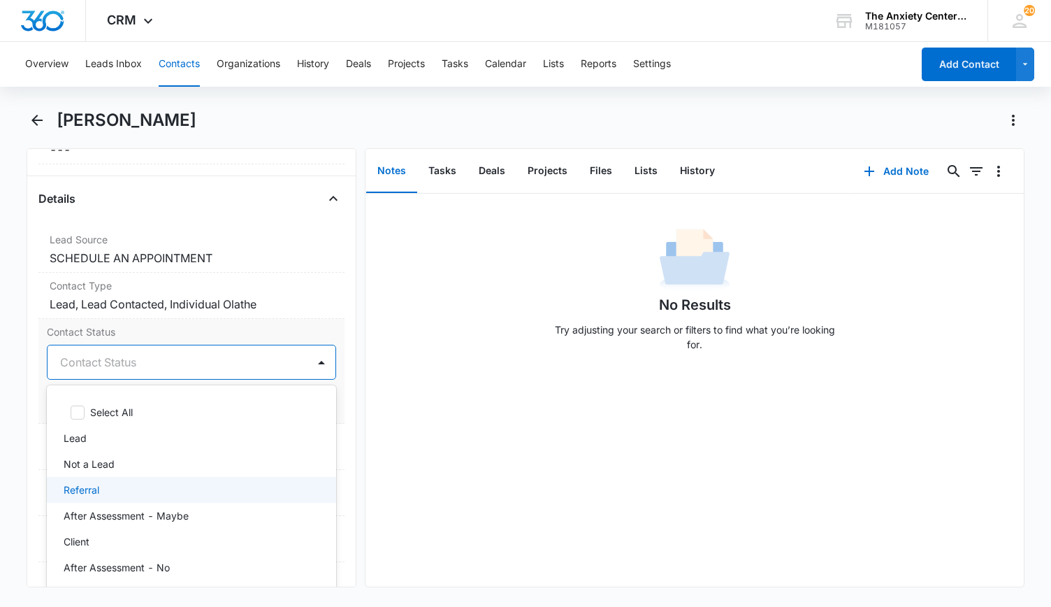
click at [127, 482] on div "Referral" at bounding box center [190, 489] width 253 height 15
drag, startPoint x: 410, startPoint y: 444, endPoint x: 311, endPoint y: 438, distance: 98.8
click at [410, 444] on div "No Results Try adjusting your search or filters to find what you’re looking for." at bounding box center [695, 390] width 659 height 393
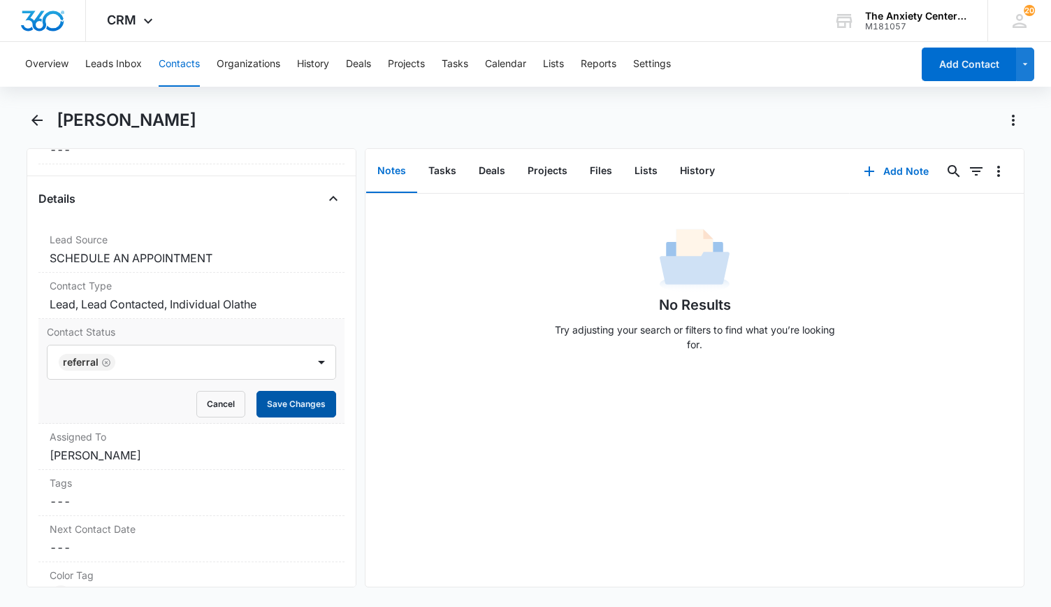
click at [294, 401] on button "Save Changes" at bounding box center [297, 404] width 80 height 27
click at [883, 166] on button "Add Note" at bounding box center [896, 171] width 93 height 34
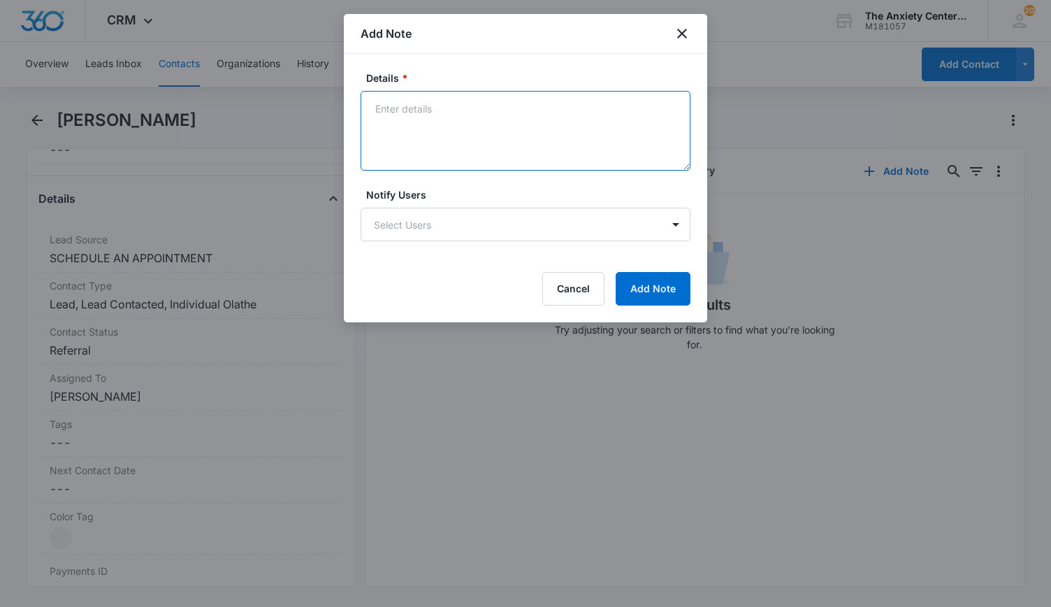
click at [417, 117] on textarea "Details *" at bounding box center [526, 131] width 330 height 80
type textarea "Per Jason Bohn, referred to Lilac Center"
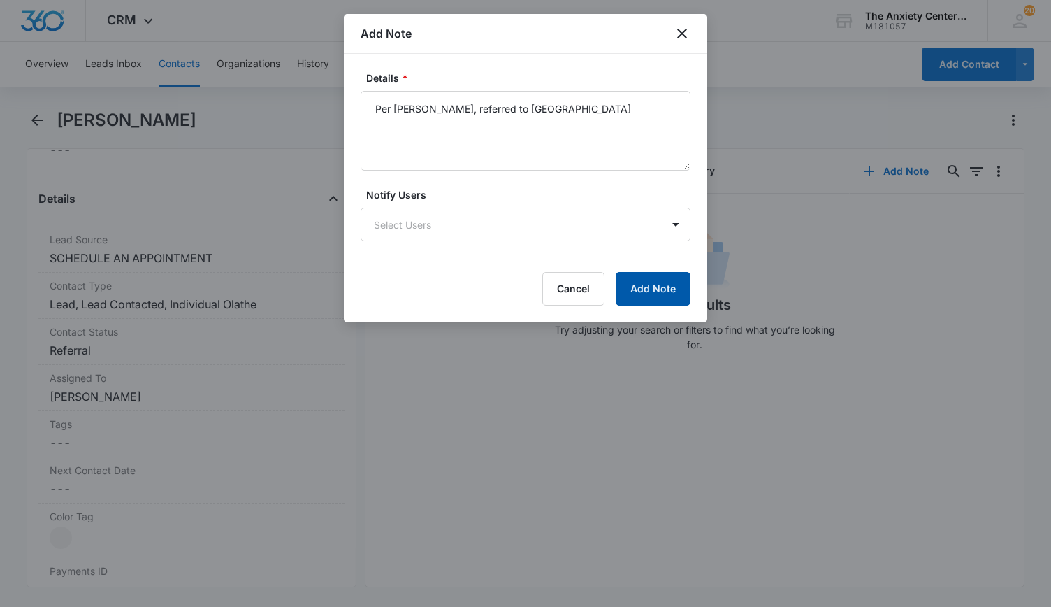
click at [656, 296] on button "Add Note" at bounding box center [653, 289] width 75 height 34
